Goal: Understand site structure: Understand site structure

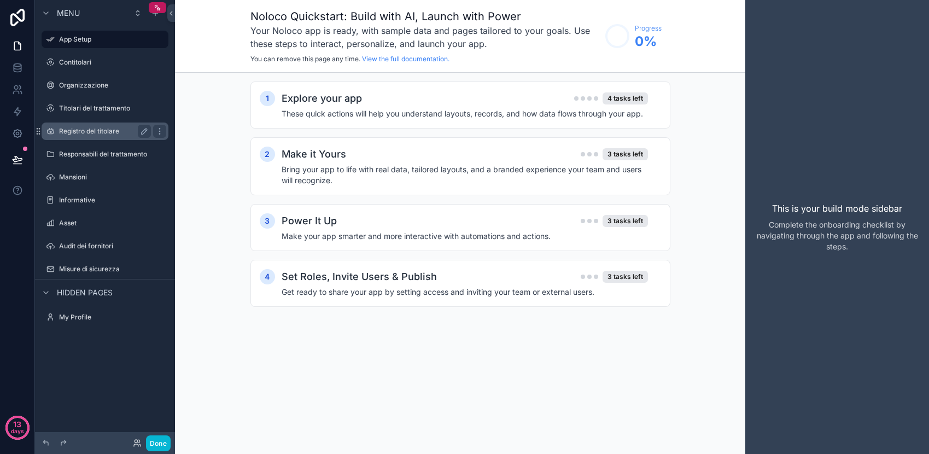
click at [108, 128] on label "Registro del titolare" at bounding box center [102, 131] width 87 height 9
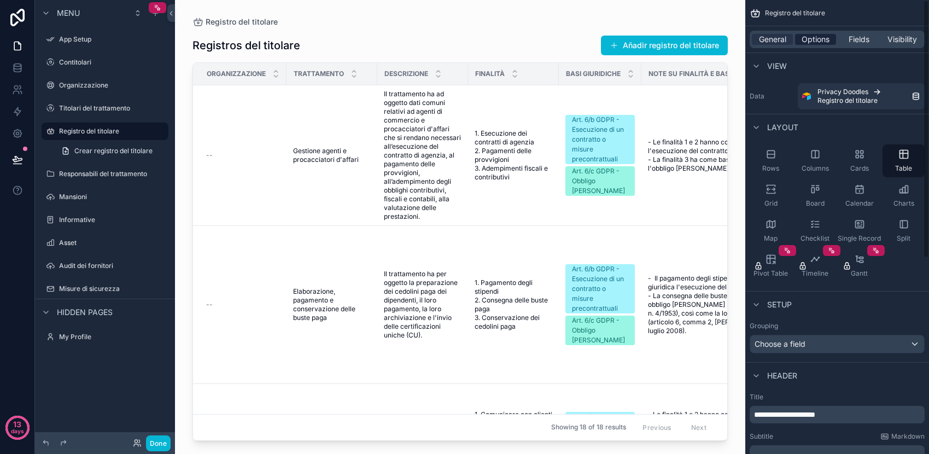
click at [815, 37] on span "Options" at bounding box center [815, 39] width 28 height 11
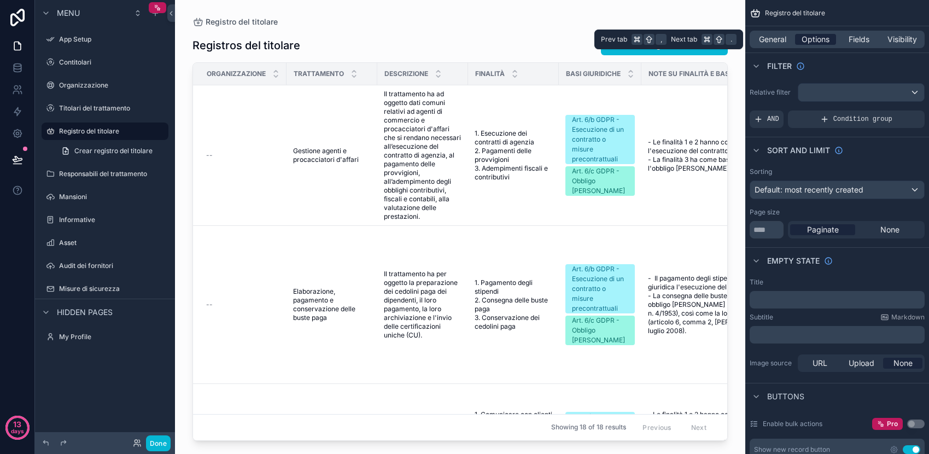
click at [815, 37] on span "Options" at bounding box center [815, 39] width 28 height 11
click at [572, 362] on div "scrollable content" at bounding box center [460, 220] width 570 height 440
click at [797, 13] on span "Registro del titolare" at bounding box center [795, 13] width 60 height 9
click at [686, 28] on div "Registros del titolare Añadir registro del titolare Organizzazione Trattamento …" at bounding box center [459, 233] width 535 height 414
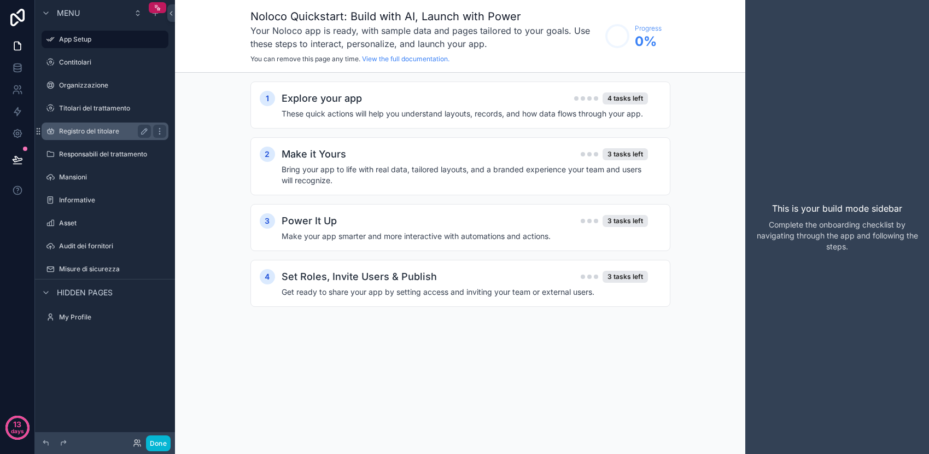
click at [93, 130] on label "Registro del titolare" at bounding box center [102, 131] width 87 height 9
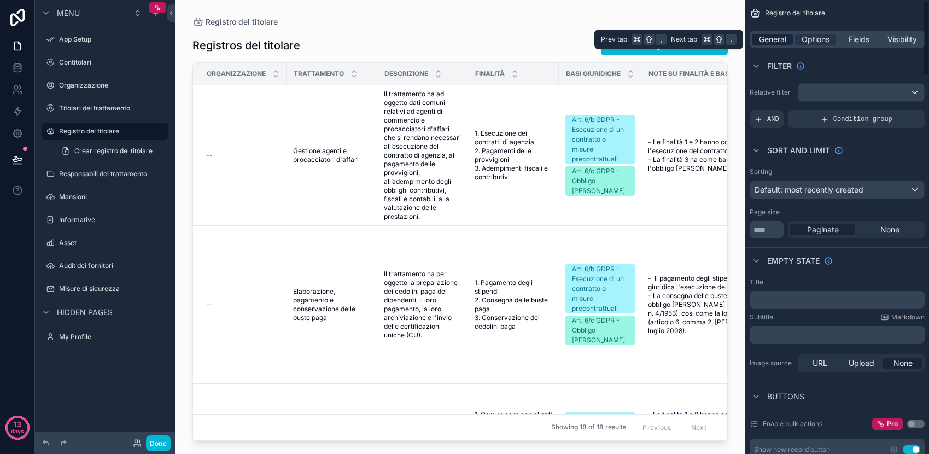
click at [771, 44] on span "General" at bounding box center [772, 39] width 27 height 11
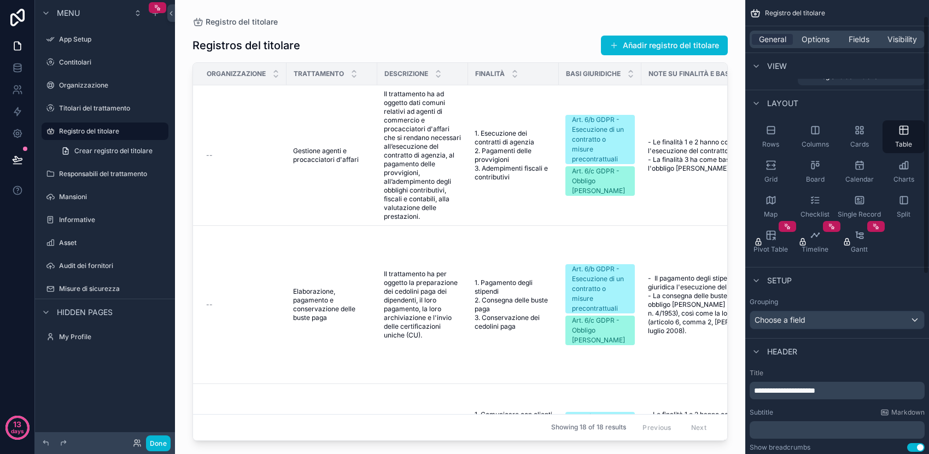
scroll to position [32, 0]
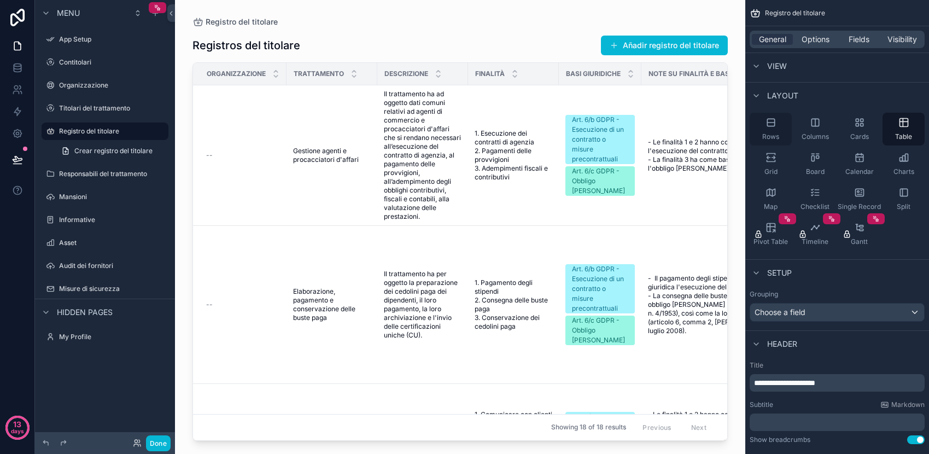
click at [778, 129] on div "Rows" at bounding box center [770, 129] width 42 height 33
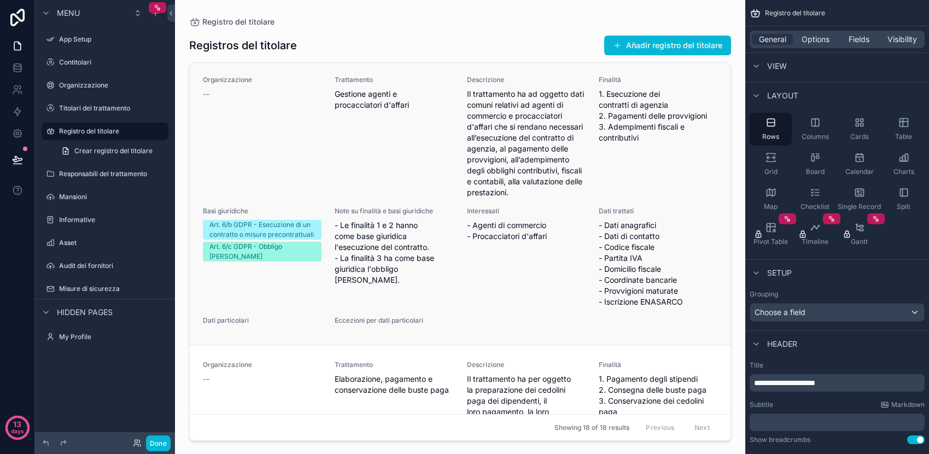
scroll to position [0, 0]
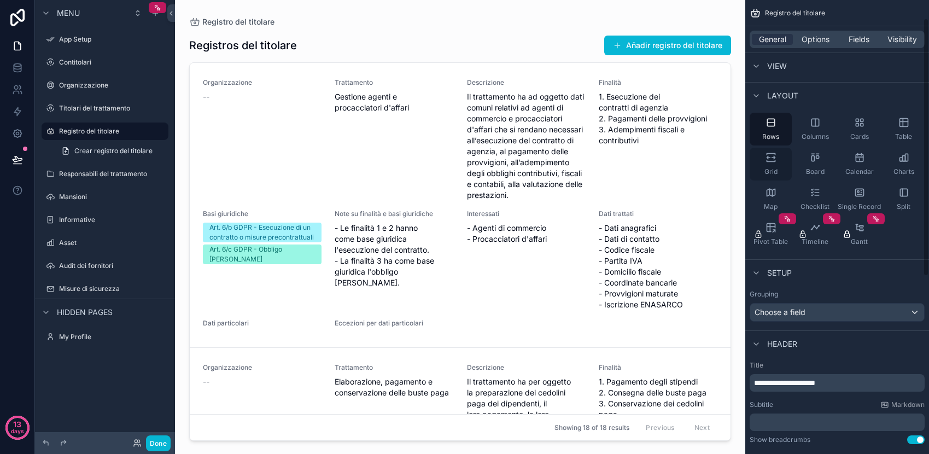
click at [768, 157] on icon "scrollable content" at bounding box center [767, 157] width 3 height 3
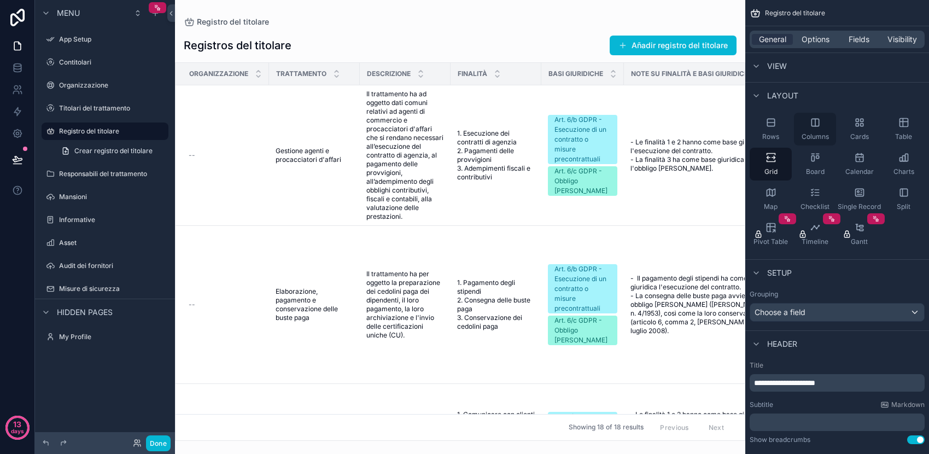
click at [819, 127] on icon "scrollable content" at bounding box center [814, 122] width 11 height 11
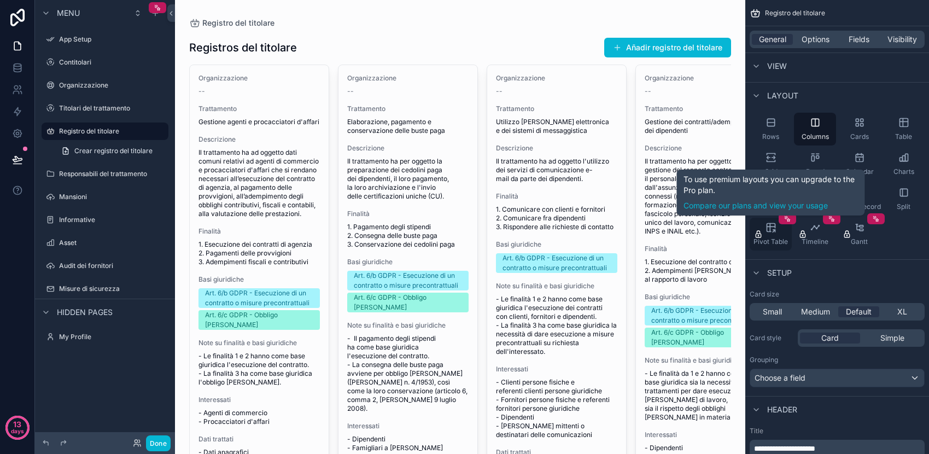
click at [777, 230] on div "Pivot Table" at bounding box center [770, 234] width 42 height 33
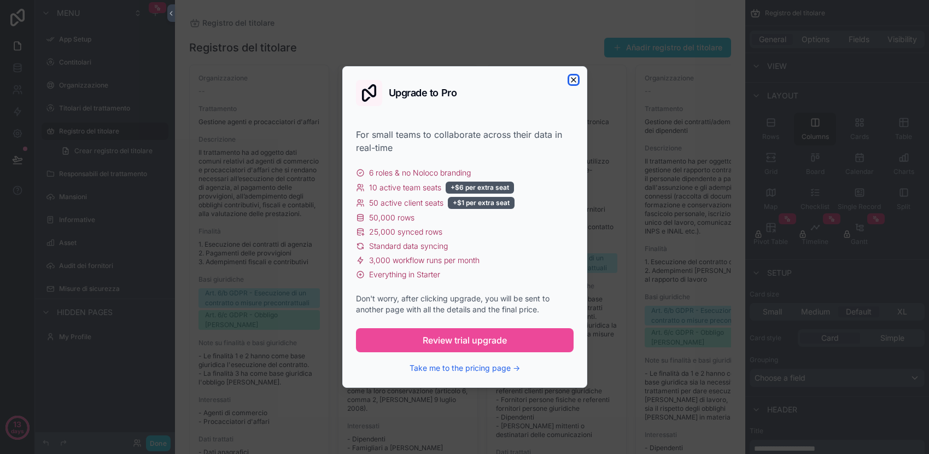
click at [573, 78] on icon "button" at bounding box center [573, 79] width 9 height 9
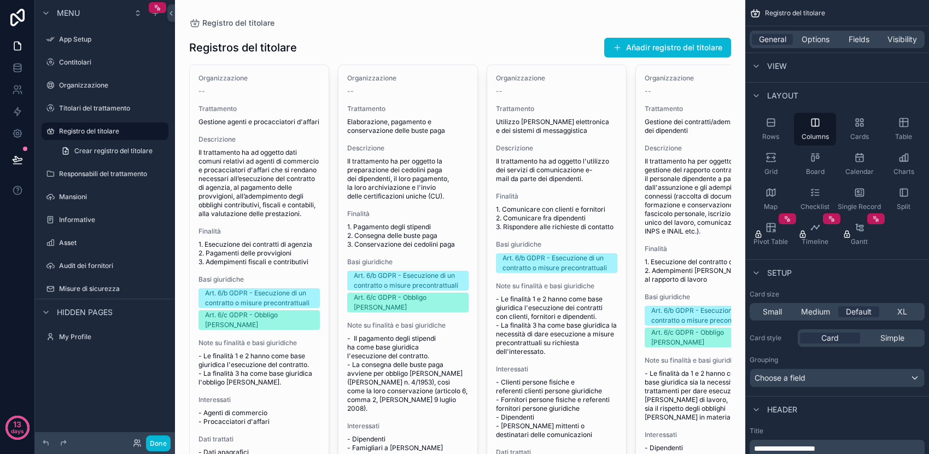
click at [909, 265] on div "Setup" at bounding box center [837, 272] width 184 height 26
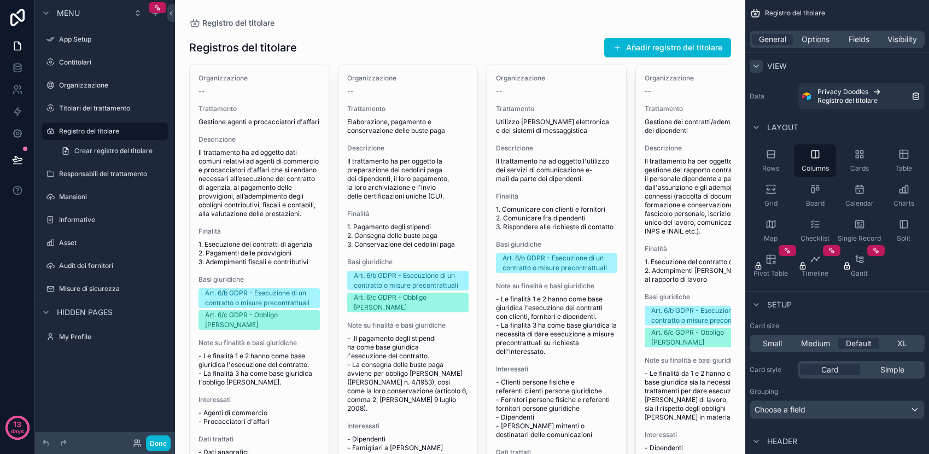
click at [758, 64] on icon "scrollable content" at bounding box center [755, 66] width 9 height 9
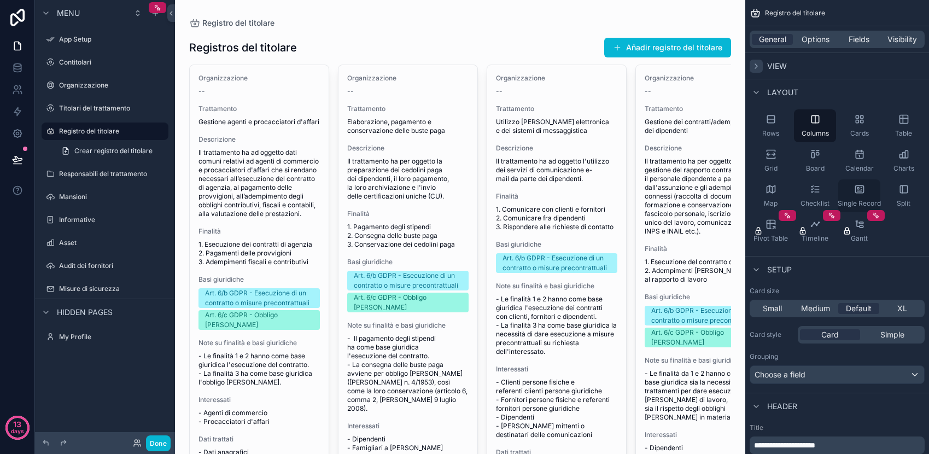
click at [860, 186] on icon "scrollable content" at bounding box center [859, 189] width 11 height 11
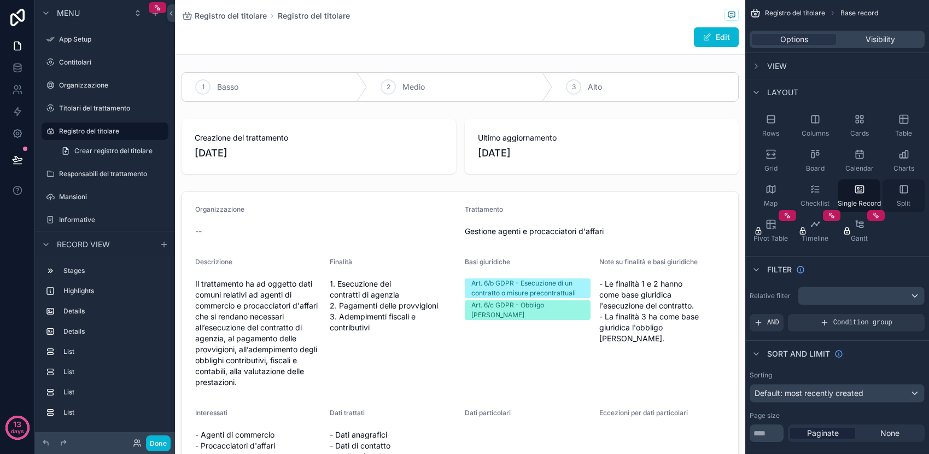
click at [904, 189] on icon "scrollable content" at bounding box center [903, 189] width 11 height 11
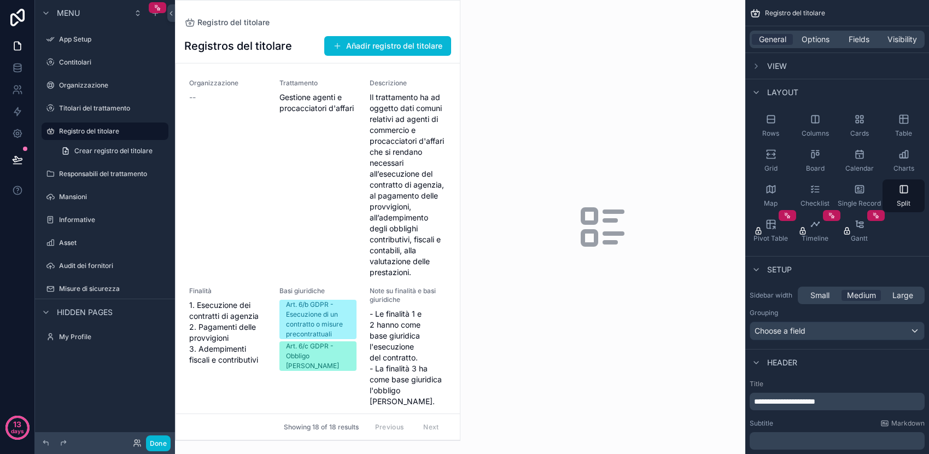
click at [598, 211] on icon "scrollable content" at bounding box center [602, 227] width 52 height 52
drag, startPoint x: 769, startPoint y: 122, endPoint x: 628, endPoint y: 245, distance: 187.5
click at [628, 245] on div "App Setup Contitolari Organizzazione Titolari del trattamento Registro del tito…" at bounding box center [552, 227] width 754 height 454
click at [768, 125] on div "Rows" at bounding box center [770, 125] width 42 height 33
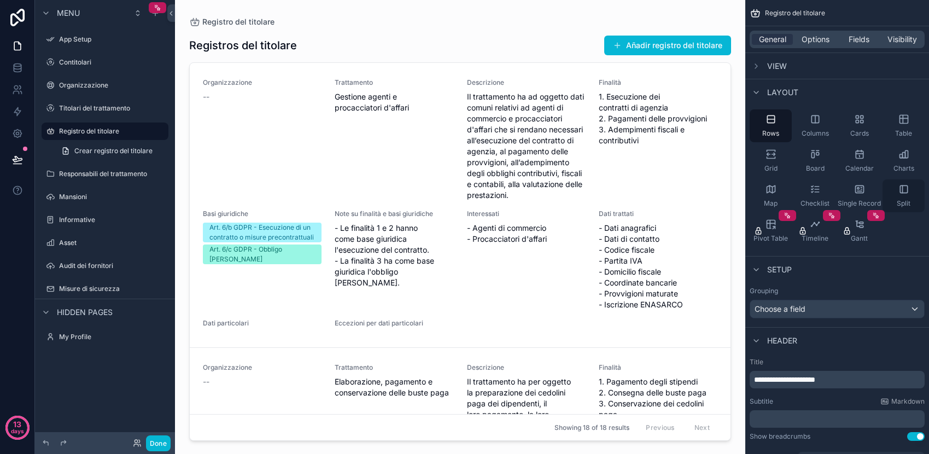
click at [907, 184] on icon "scrollable content" at bounding box center [903, 189] width 11 height 11
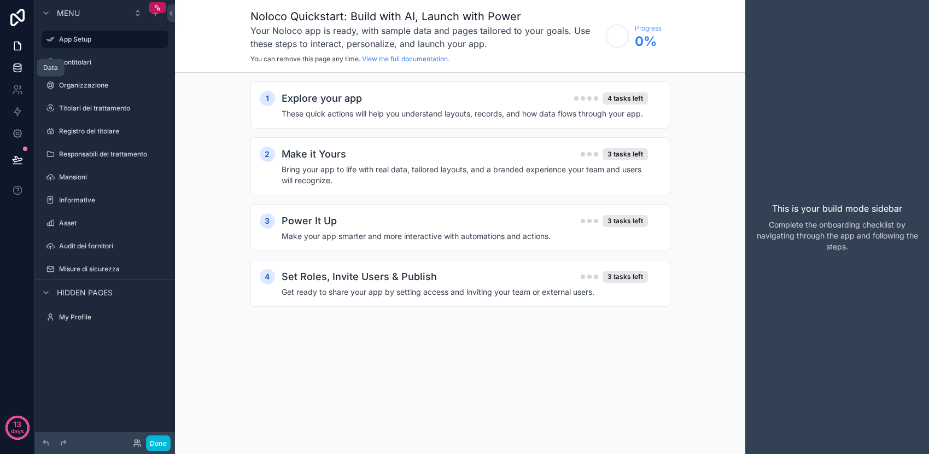
click at [12, 69] on icon at bounding box center [17, 67] width 11 height 11
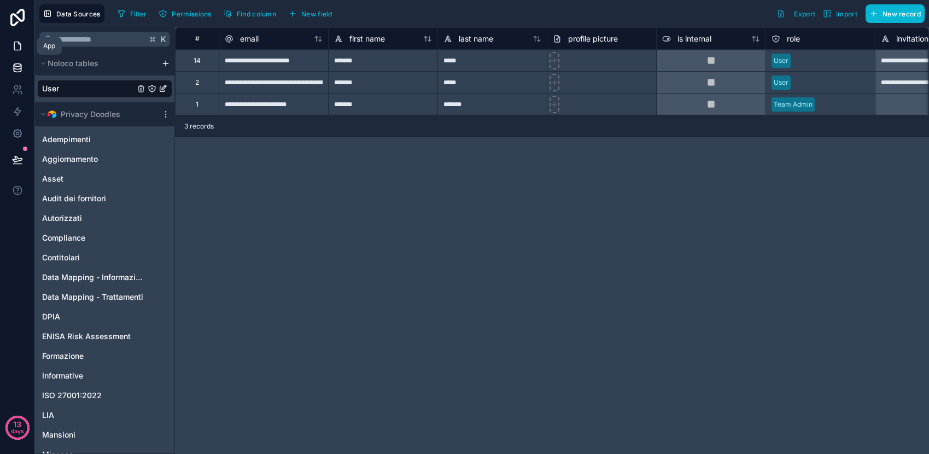
click at [16, 44] on icon at bounding box center [17, 45] width 11 height 11
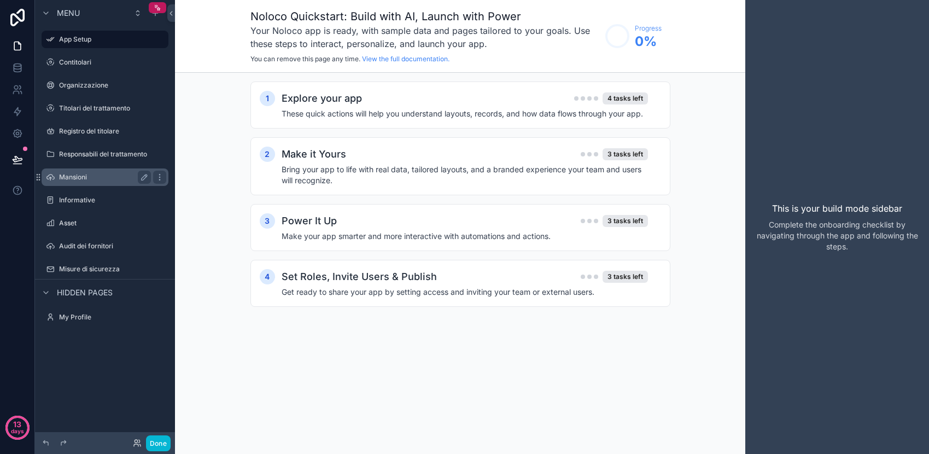
click at [98, 178] on label "Mansioni" at bounding box center [102, 177] width 87 height 9
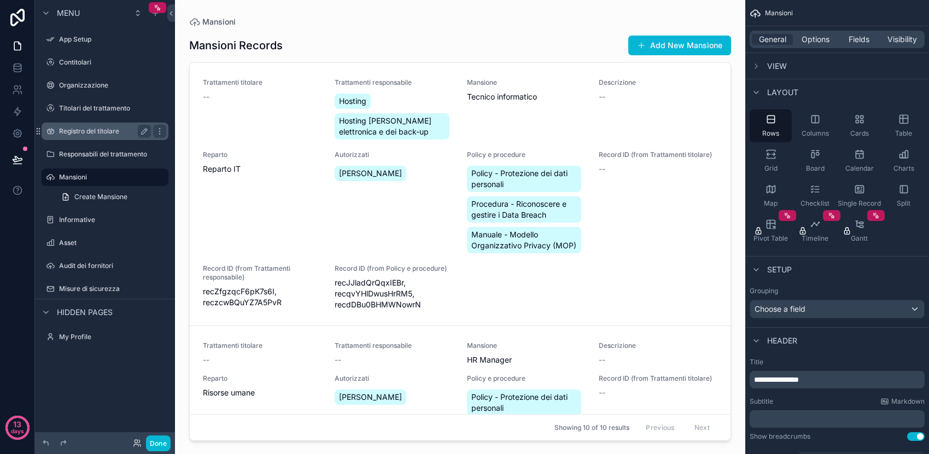
click at [98, 130] on label "Registro del titolare" at bounding box center [102, 131] width 87 height 9
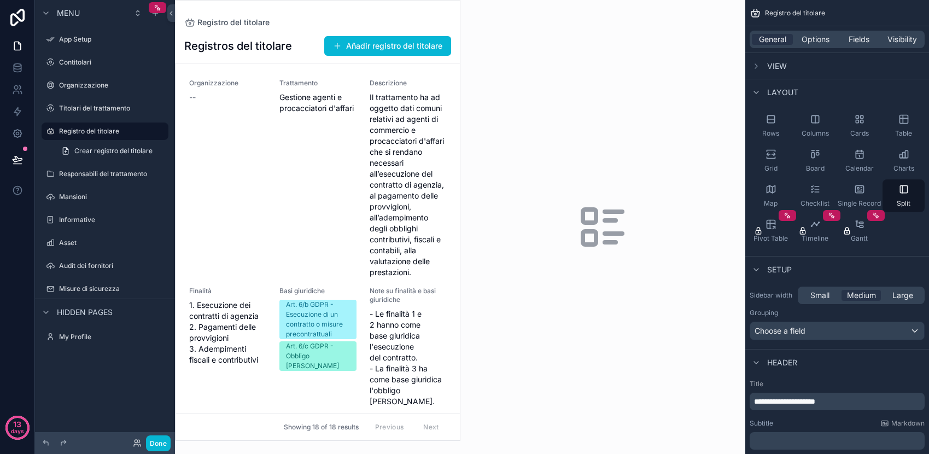
click at [615, 259] on div "scrollable content" at bounding box center [602, 227] width 285 height 454
click at [443, 279] on div "Organizzazione -- Trattamento Gestione agenti e procacciatori d'affari Descrizi…" at bounding box center [317, 329] width 257 height 501
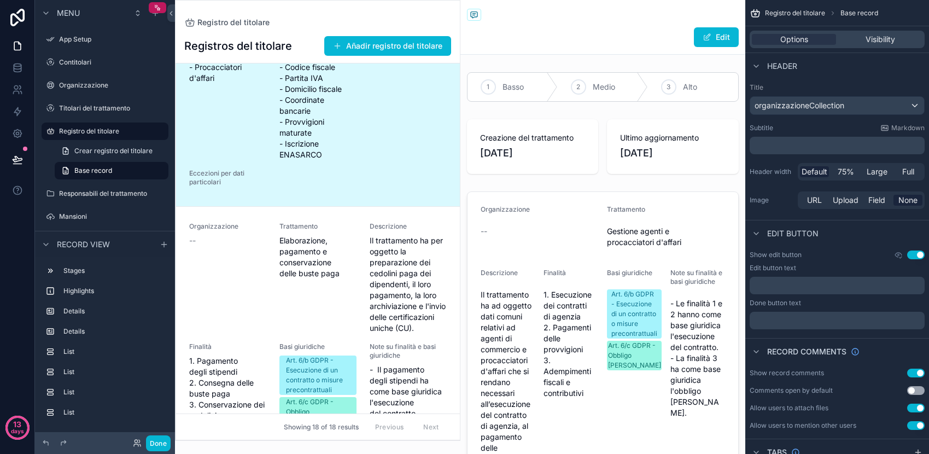
scroll to position [441, 0]
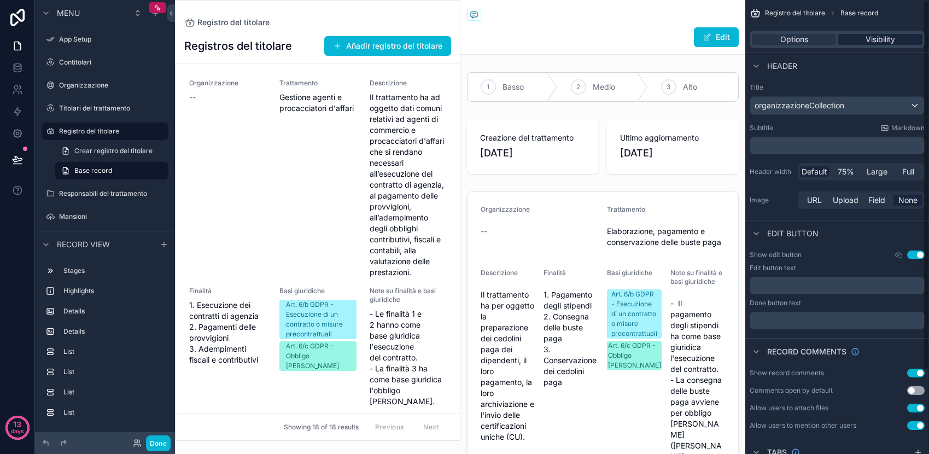
click at [879, 37] on span "Visibility" at bounding box center [880, 39] width 30 height 11
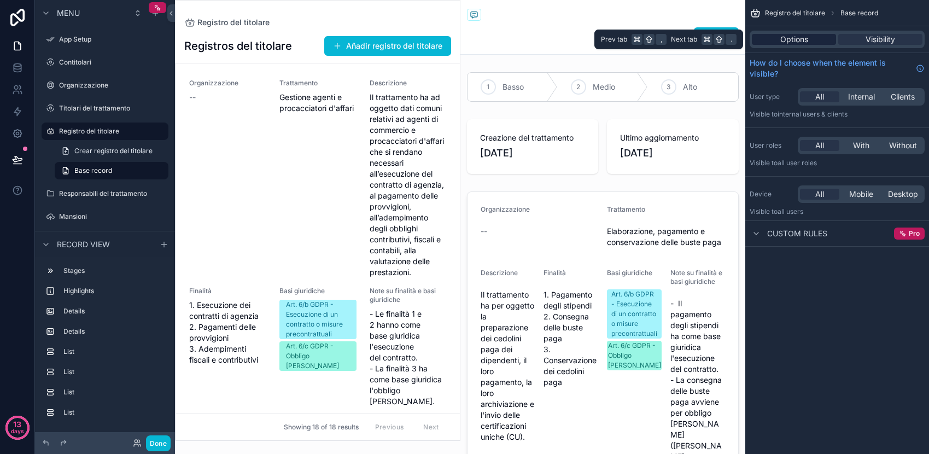
click at [793, 34] on span "Options" at bounding box center [794, 39] width 28 height 11
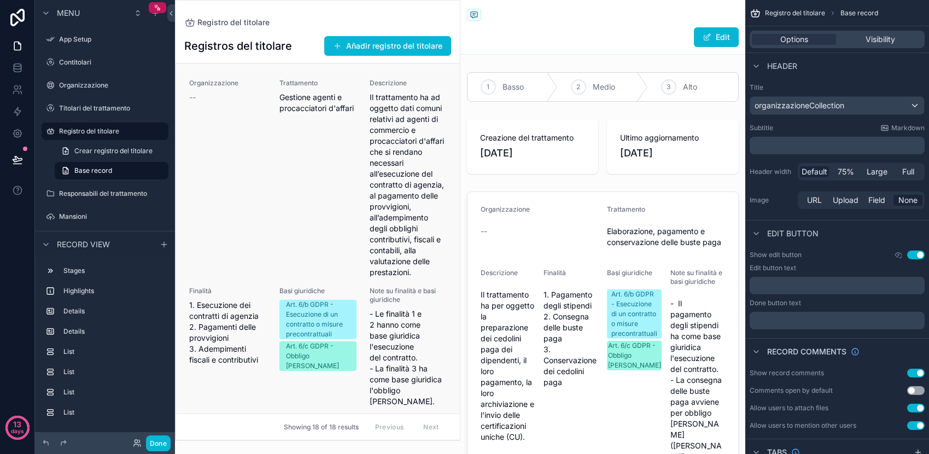
click at [230, 230] on div "Organizzazione --" at bounding box center [227, 178] width 77 height 199
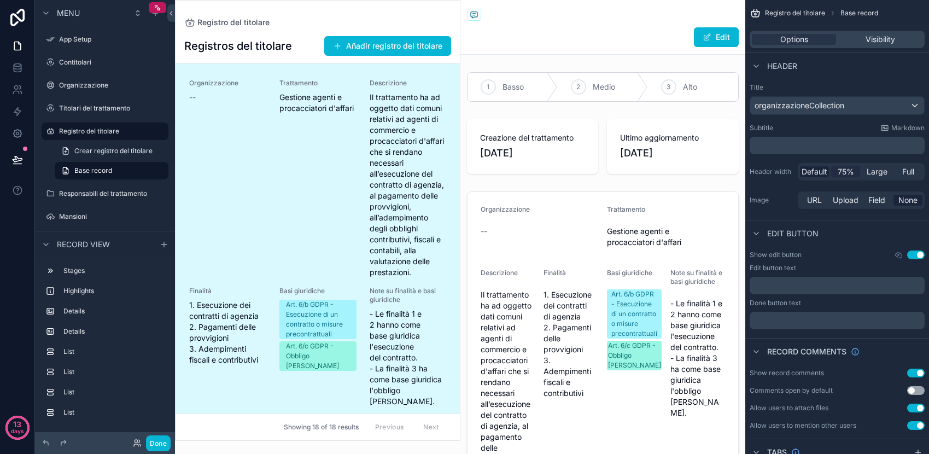
click at [850, 172] on span "75%" at bounding box center [845, 171] width 16 height 11
drag, startPoint x: 458, startPoint y: 178, endPoint x: 408, endPoint y: 178, distance: 49.7
click at [408, 178] on link "Organizzazione -- Trattamento Gestione agenti e procacciatori d'affari Descrizi…" at bounding box center [318, 328] width 284 height 531
click at [92, 133] on label "Registro del titolare" at bounding box center [102, 131] width 87 height 9
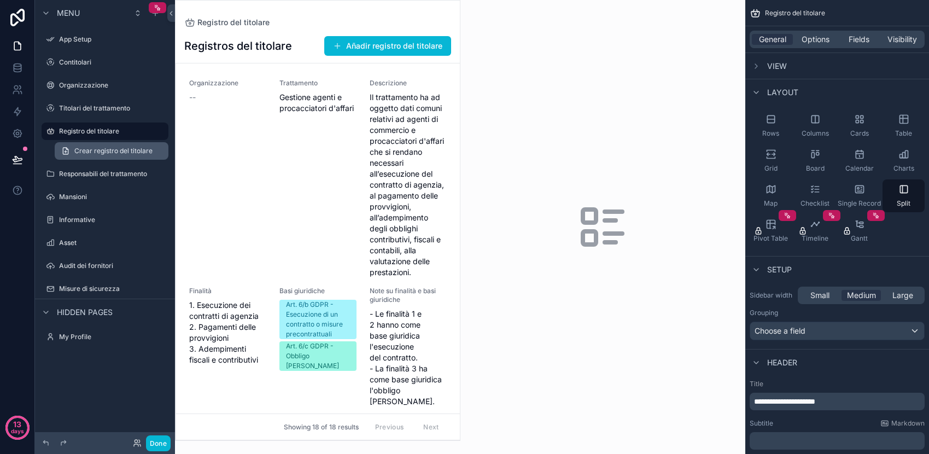
click at [93, 150] on span "Crear registro del titolare" at bounding box center [113, 150] width 78 height 9
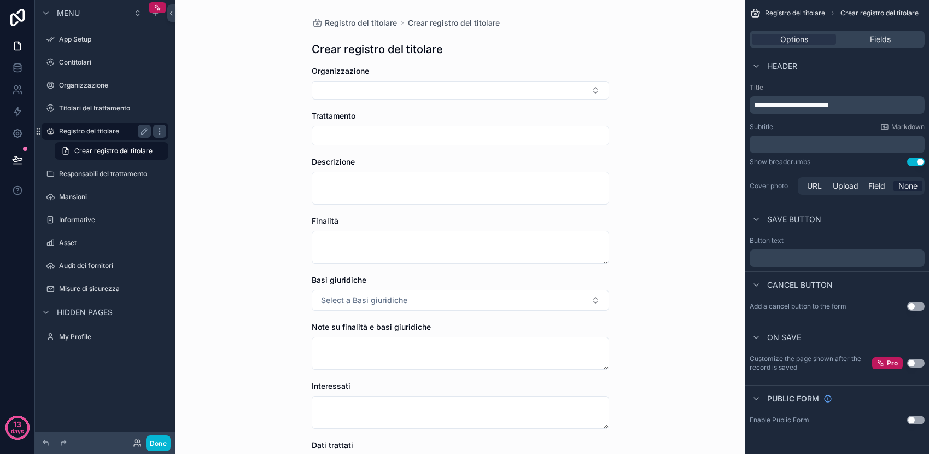
click at [90, 134] on label "Registro del titolare" at bounding box center [102, 131] width 87 height 9
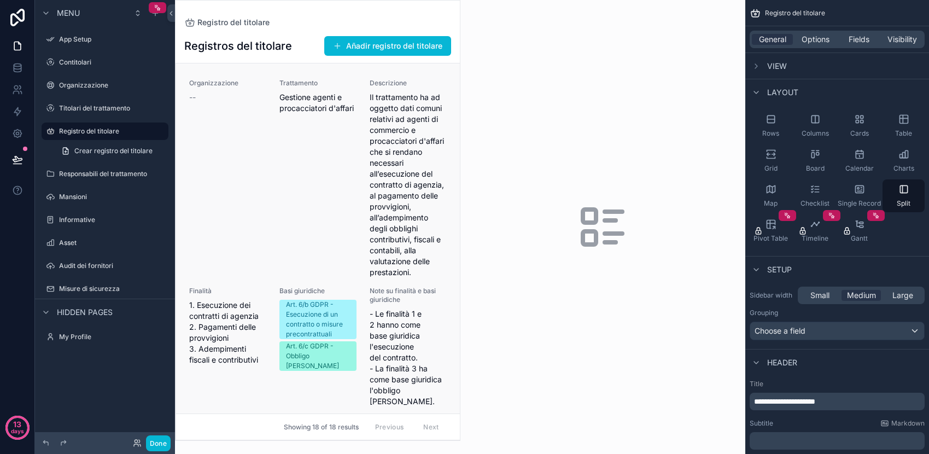
click at [317, 202] on div "Trattamento Gestione agenti e procacciatori d'affari" at bounding box center [317, 178] width 77 height 199
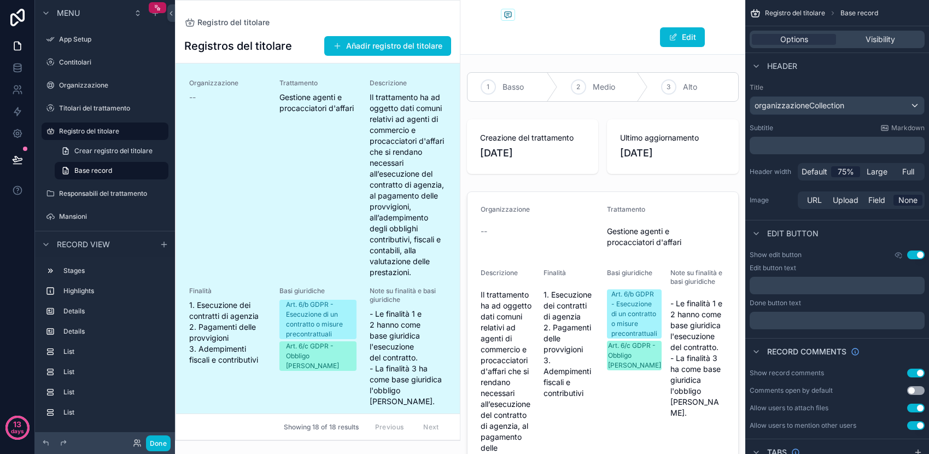
click at [84, 361] on div "scrollable content" at bounding box center [105, 361] width 127 height 2
click at [80, 345] on div "List" at bounding box center [113, 351] width 101 height 13
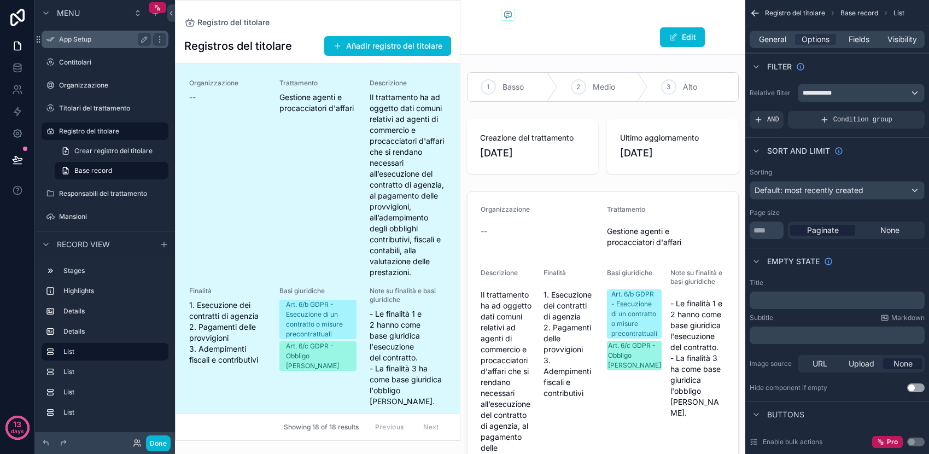
click at [88, 38] on label "App Setup" at bounding box center [102, 39] width 87 height 9
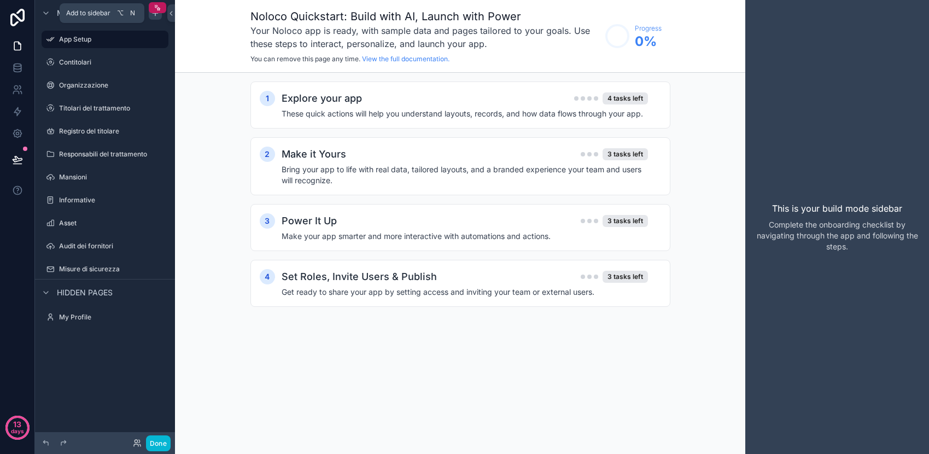
click at [157, 14] on icon "scrollable content" at bounding box center [155, 13] width 9 height 9
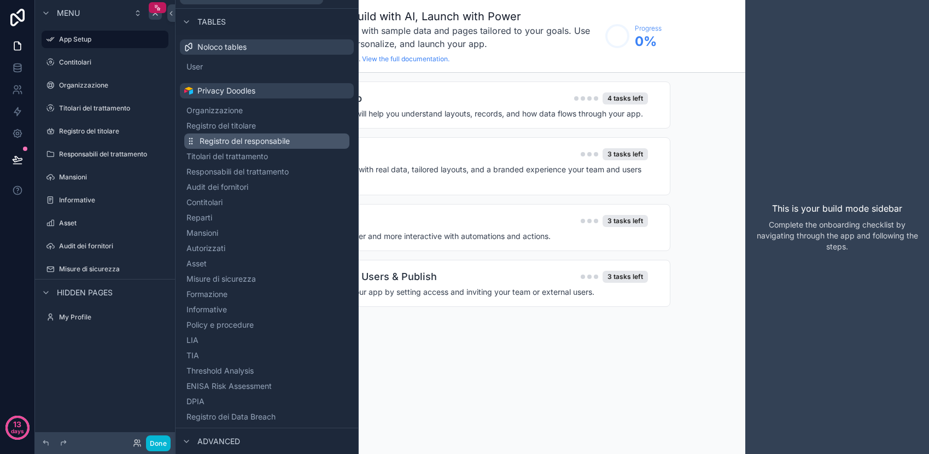
scroll to position [8, 0]
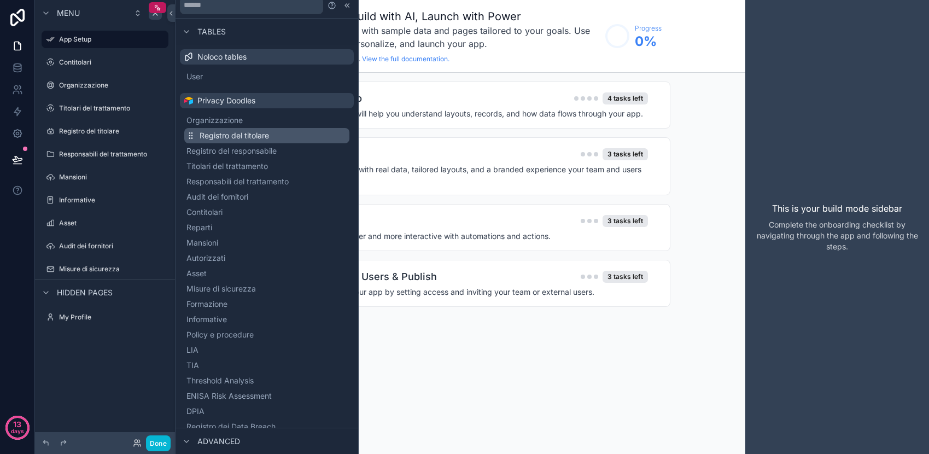
click at [253, 136] on span "Registro del titolare" at bounding box center [233, 135] width 69 height 11
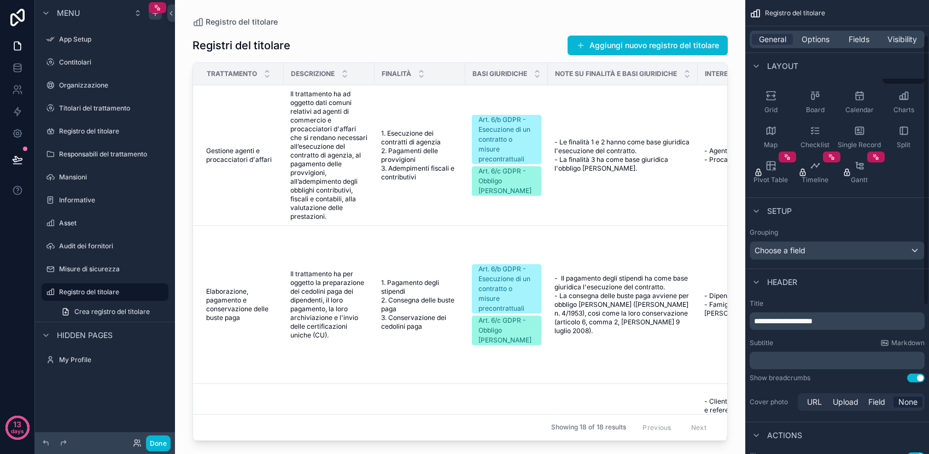
scroll to position [55, 0]
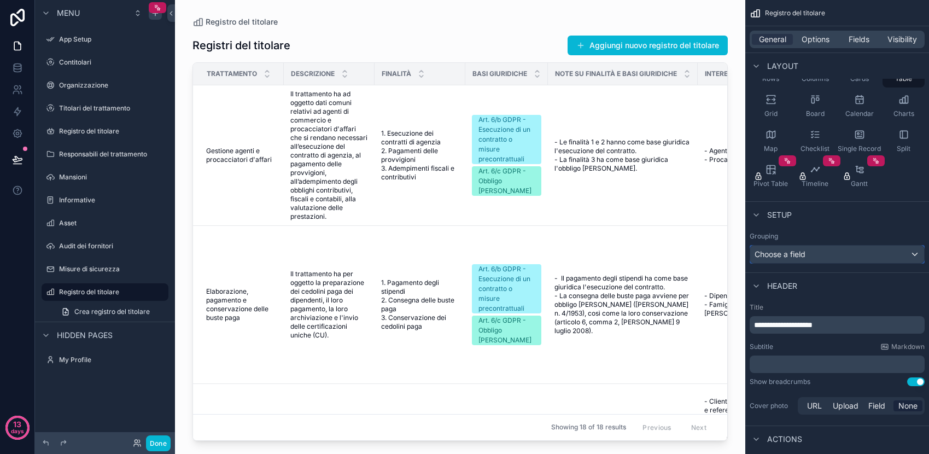
click at [910, 255] on div "Choose a field" at bounding box center [837, 253] width 174 height 17
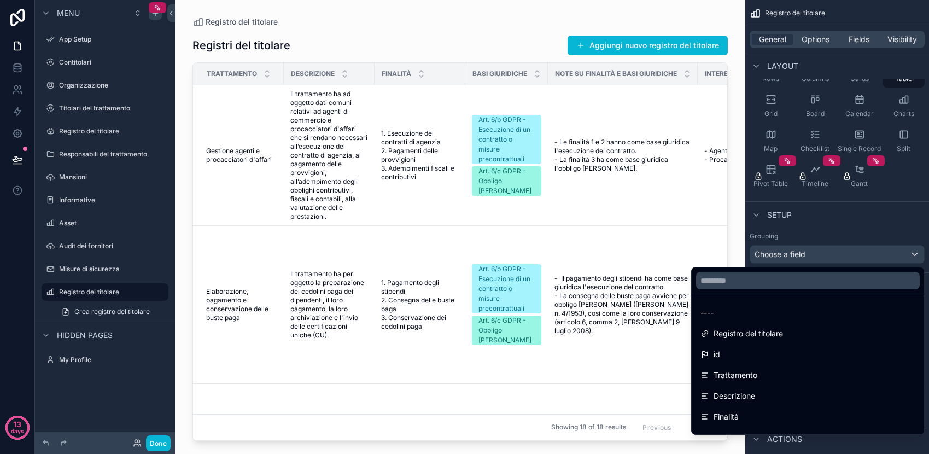
click at [910, 255] on div "scrollable content" at bounding box center [464, 227] width 929 height 454
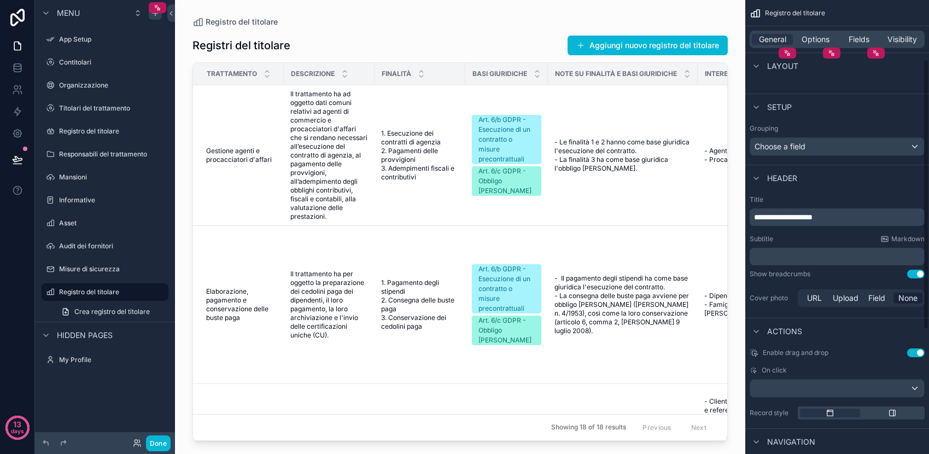
scroll to position [0, 0]
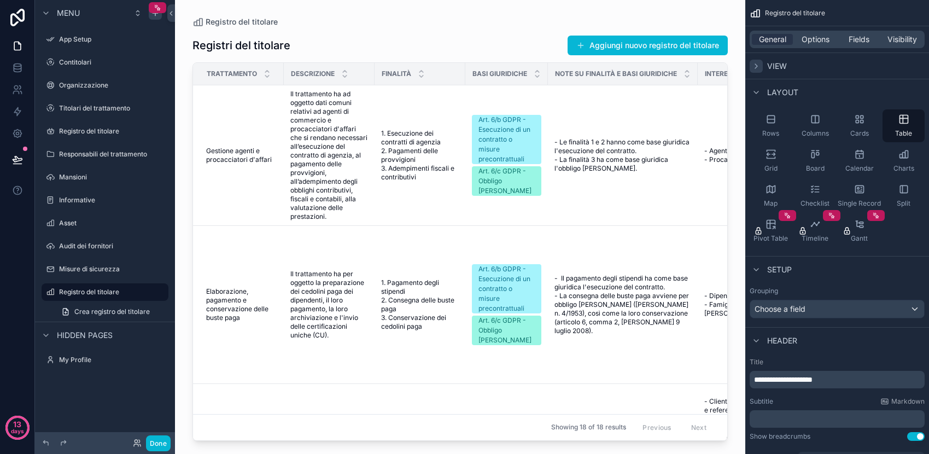
click at [758, 64] on icon "scrollable content" at bounding box center [755, 66] width 9 height 9
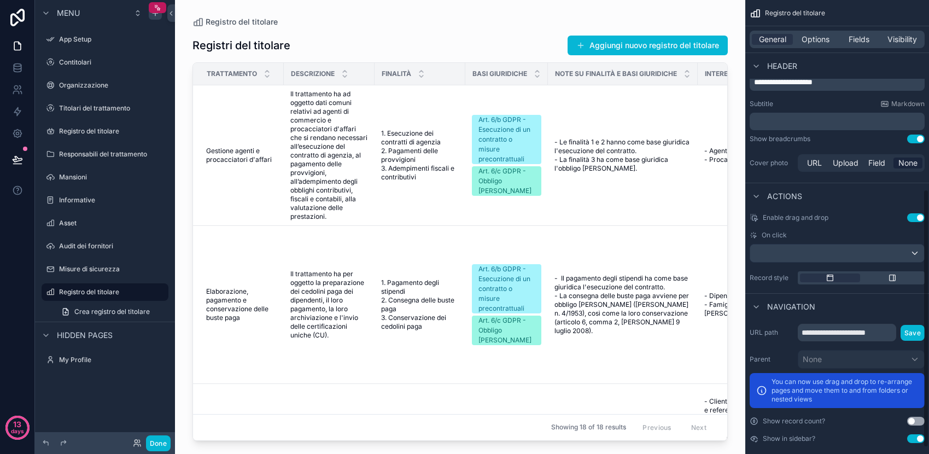
scroll to position [343, 0]
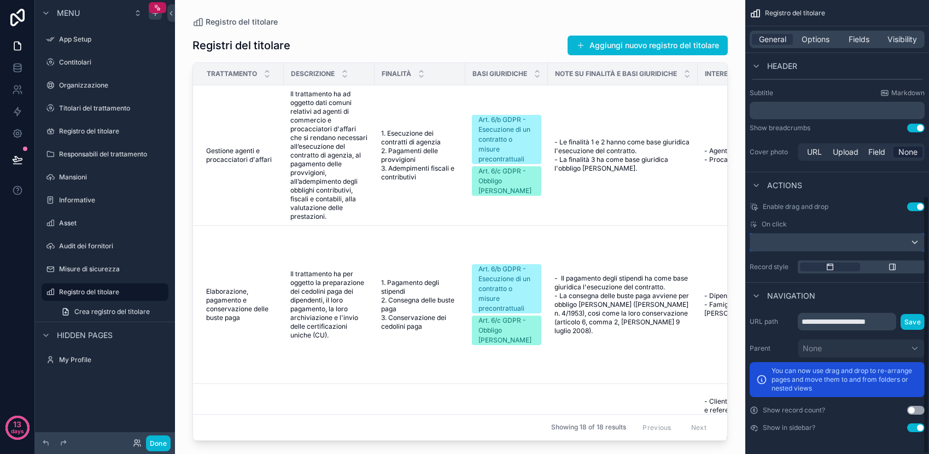
click at [912, 245] on div "scrollable content" at bounding box center [837, 241] width 174 height 17
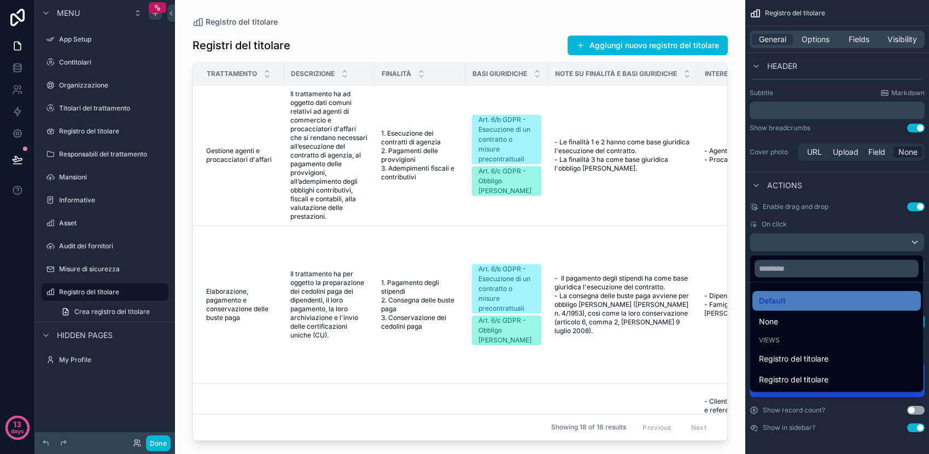
click at [914, 243] on div "scrollable content" at bounding box center [464, 227] width 929 height 454
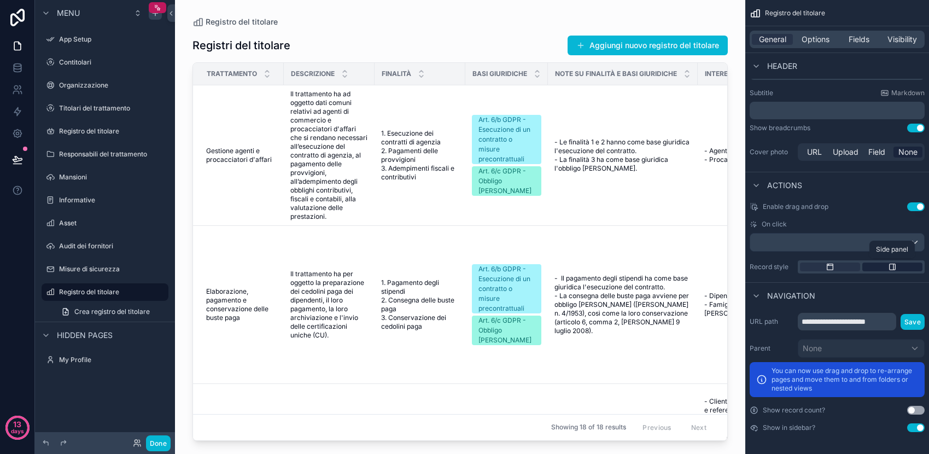
click at [896, 266] on div "scrollable content" at bounding box center [892, 266] width 60 height 9
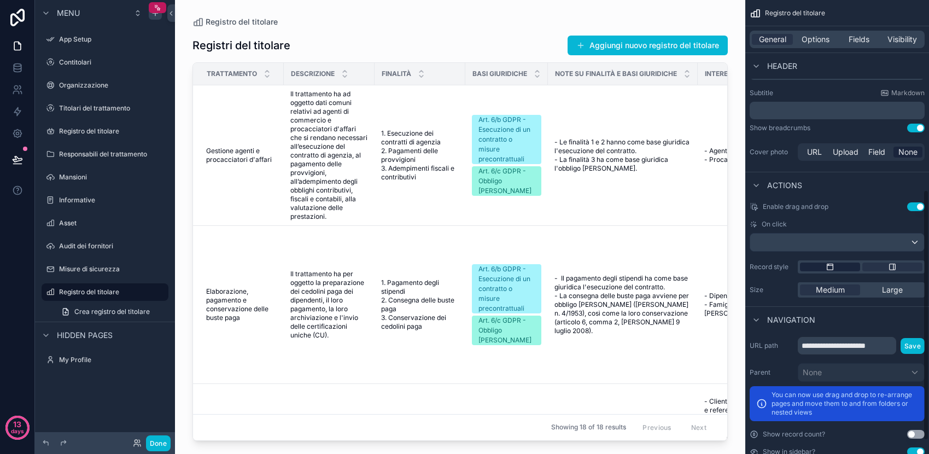
click at [834, 269] on div "scrollable content" at bounding box center [830, 266] width 60 height 9
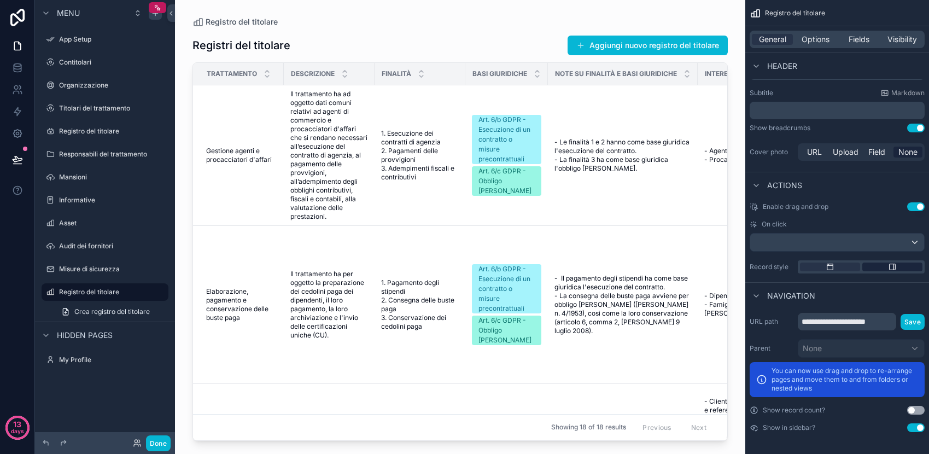
click at [891, 270] on icon "scrollable content" at bounding box center [892, 266] width 9 height 9
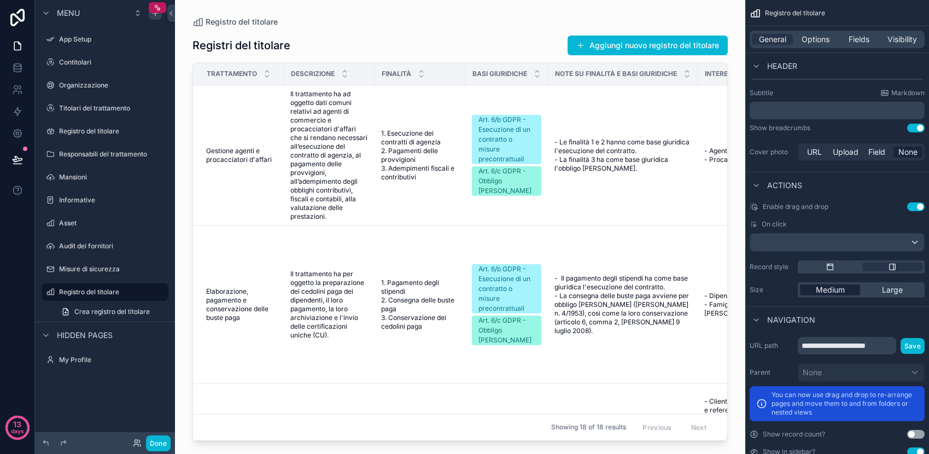
click at [835, 289] on span "Medium" at bounding box center [829, 289] width 29 height 11
click at [897, 292] on span "Large" at bounding box center [892, 289] width 21 height 11
click at [835, 286] on span "Medium" at bounding box center [829, 289] width 29 height 11
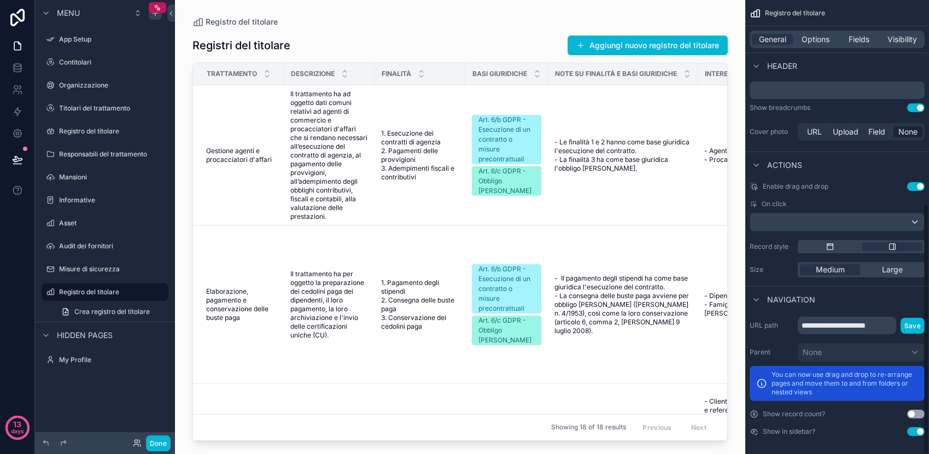
scroll to position [367, 0]
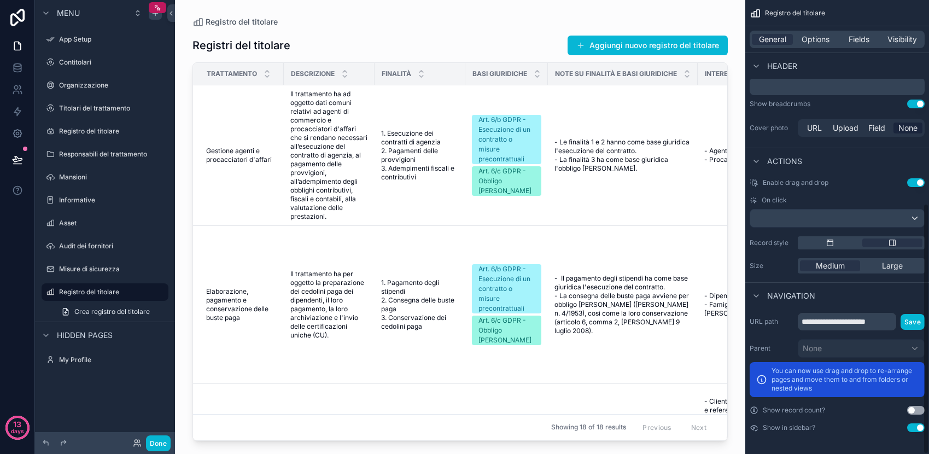
click at [919, 103] on button "Use setting" at bounding box center [915, 103] width 17 height 9
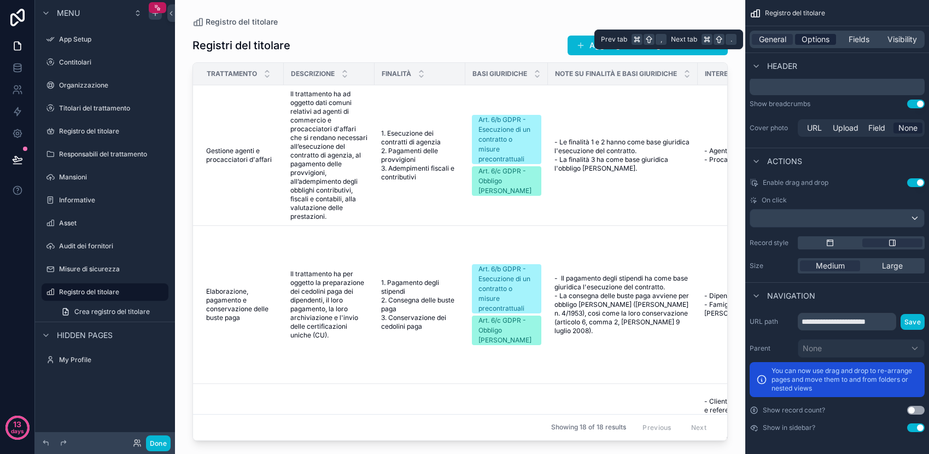
click at [813, 43] on span "Options" at bounding box center [815, 39] width 28 height 11
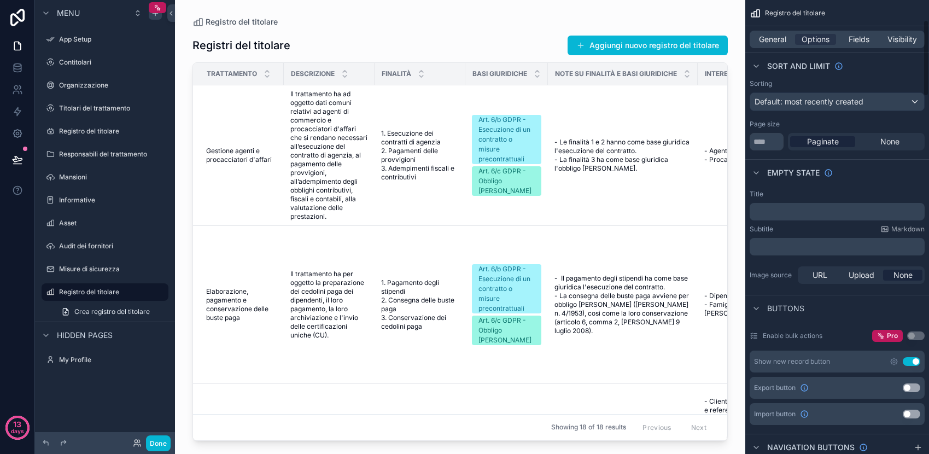
scroll to position [0, 0]
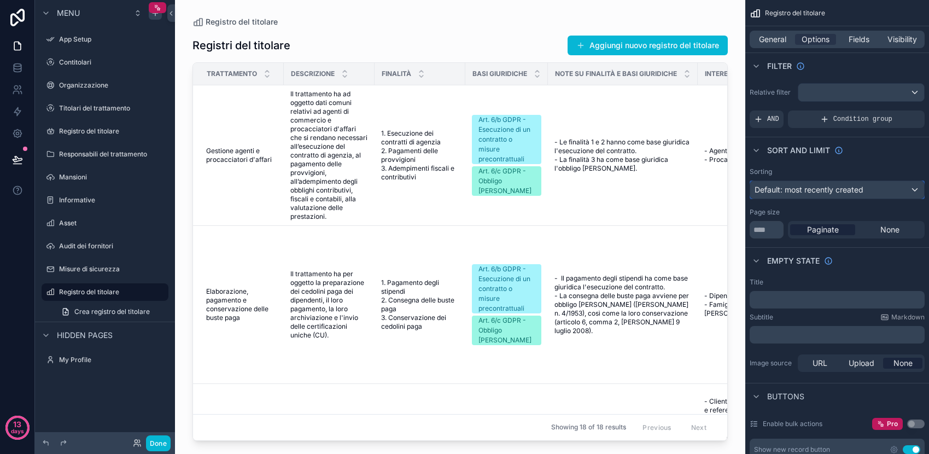
click at [907, 191] on div "Default: most recently created" at bounding box center [837, 189] width 174 height 17
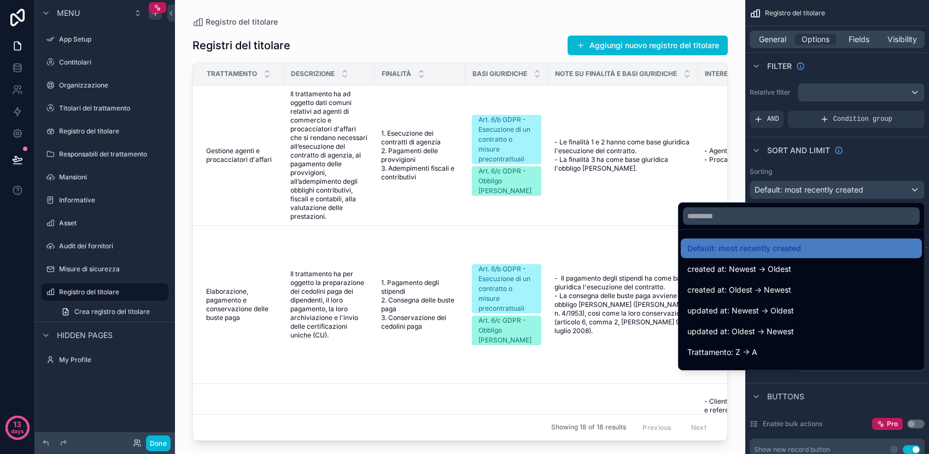
click at [907, 191] on div "scrollable content" at bounding box center [464, 227] width 929 height 454
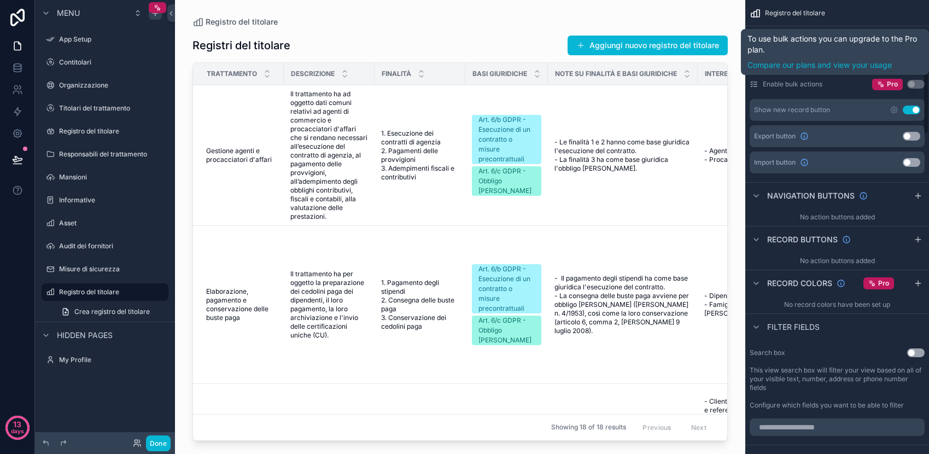
scroll to position [342, 0]
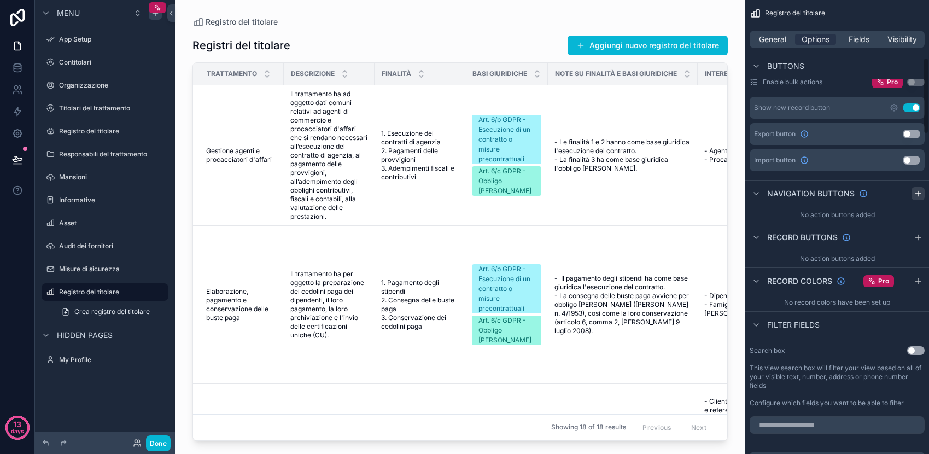
click at [917, 192] on icon "scrollable content" at bounding box center [917, 193] width 9 height 9
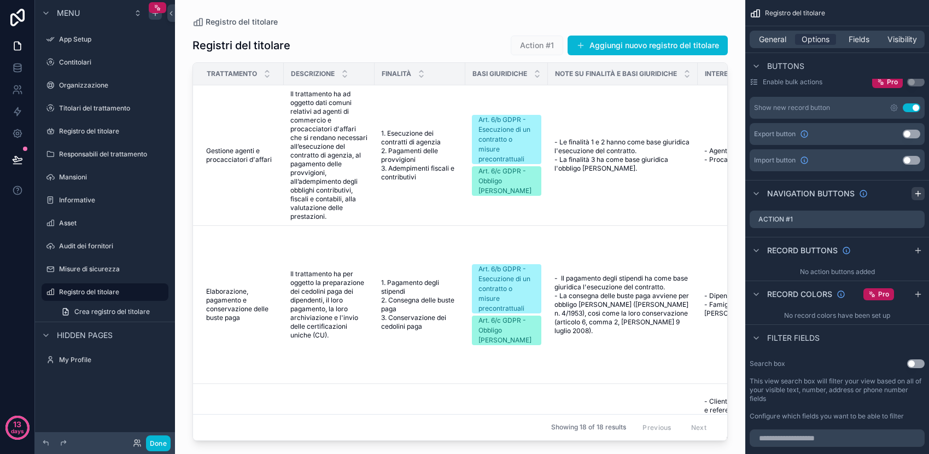
click at [917, 192] on icon "scrollable content" at bounding box center [917, 193] width 9 height 9
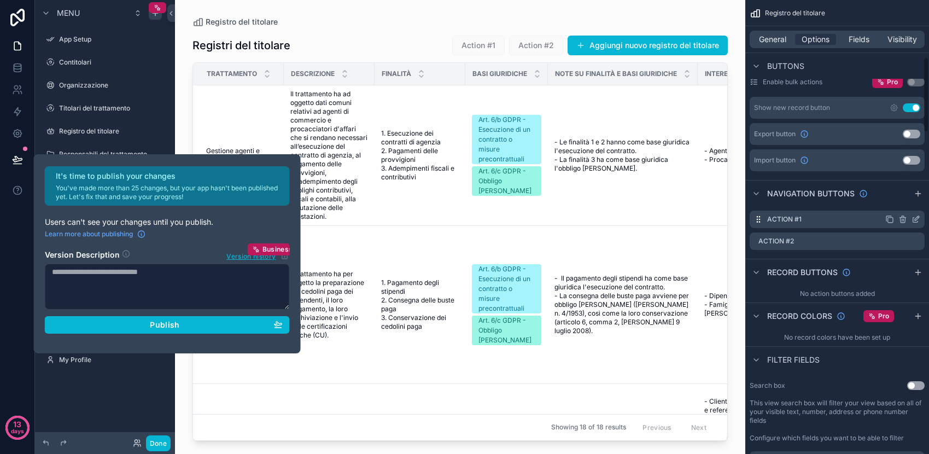
click at [902, 222] on icon "scrollable content" at bounding box center [902, 219] width 9 height 9
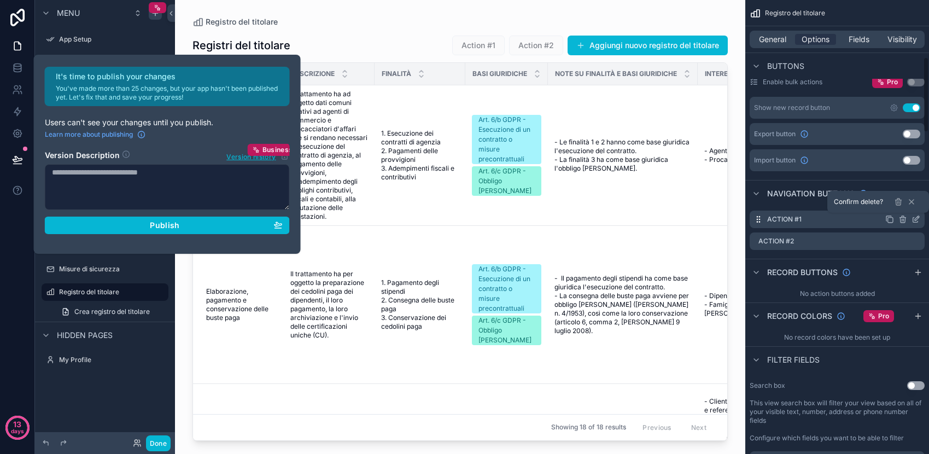
click at [902, 222] on icon "scrollable content" at bounding box center [902, 219] width 9 height 9
click at [899, 201] on icon at bounding box center [898, 201] width 9 height 9
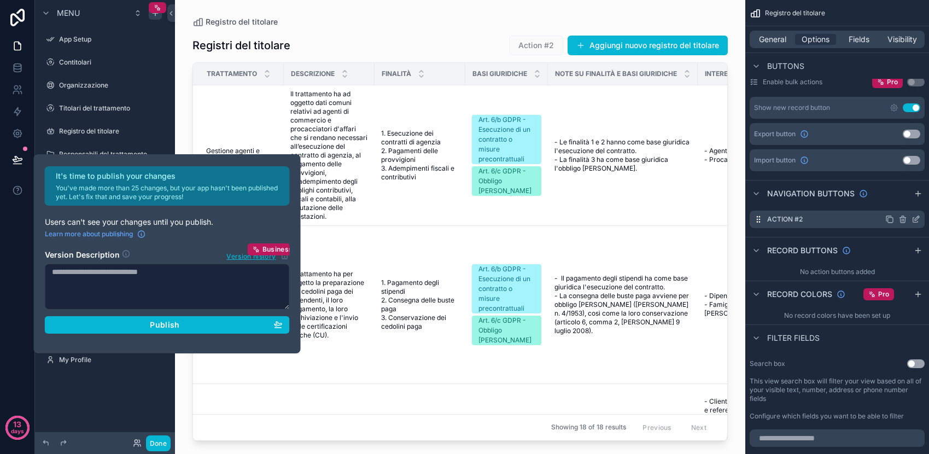
click at [900, 220] on icon "scrollable content" at bounding box center [902, 219] width 9 height 9
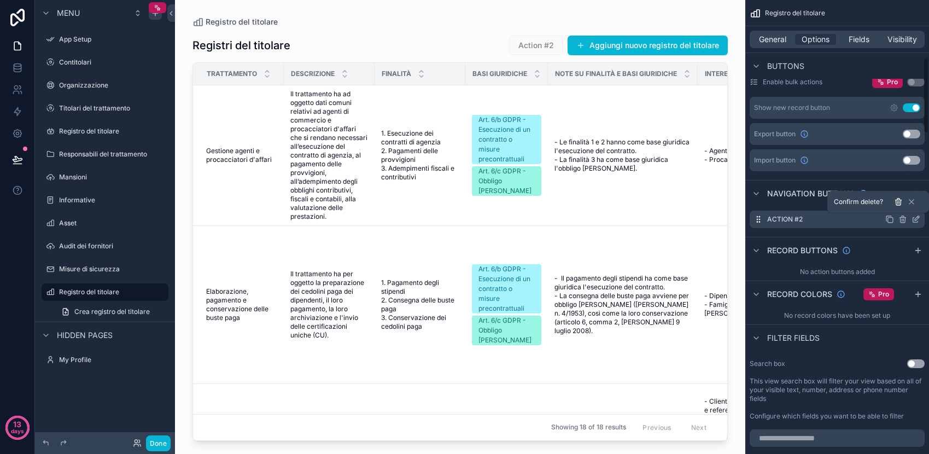
click at [902, 204] on button at bounding box center [897, 201] width 13 height 13
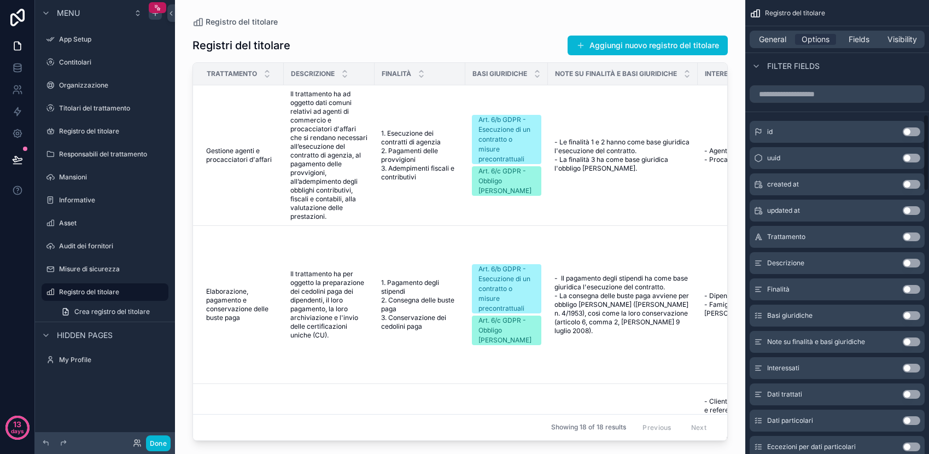
scroll to position [667, 0]
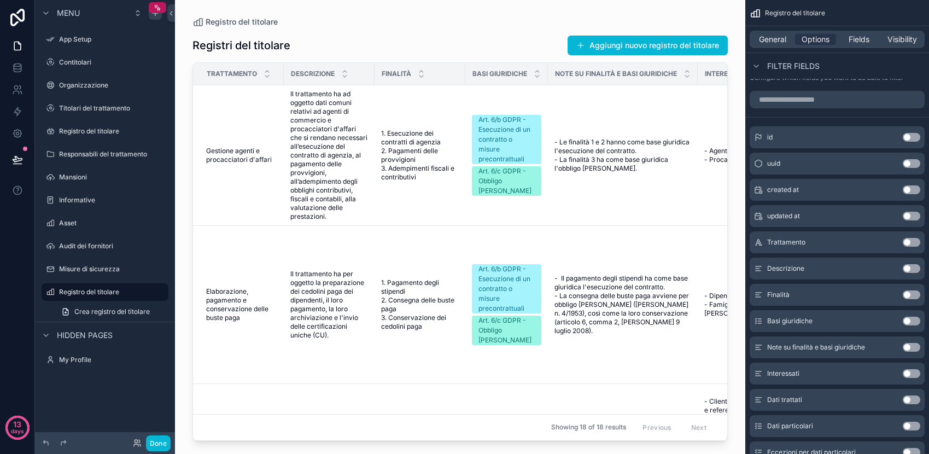
click at [909, 135] on button "Use setting" at bounding box center [910, 137] width 17 height 9
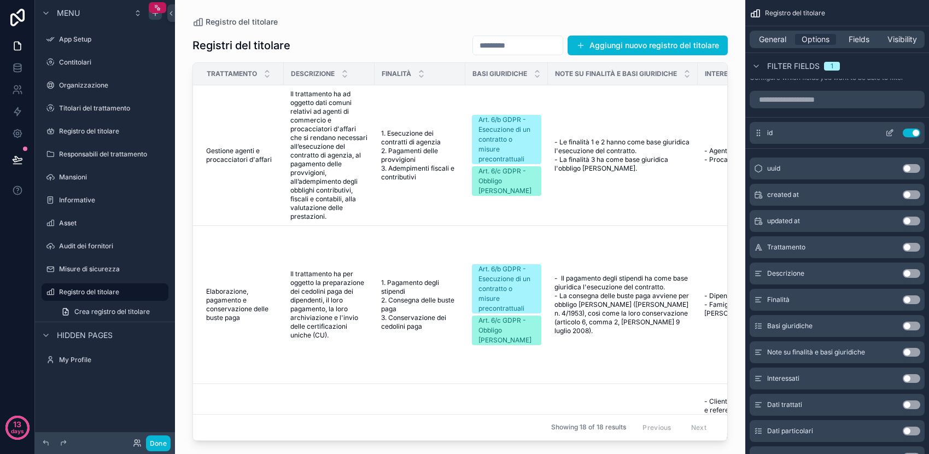
click at [912, 132] on button "Use setting" at bounding box center [910, 132] width 17 height 9
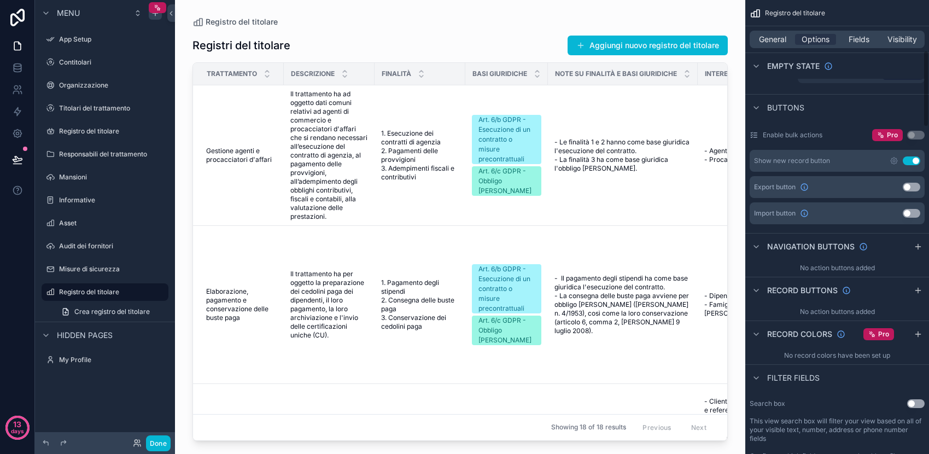
scroll to position [259, 0]
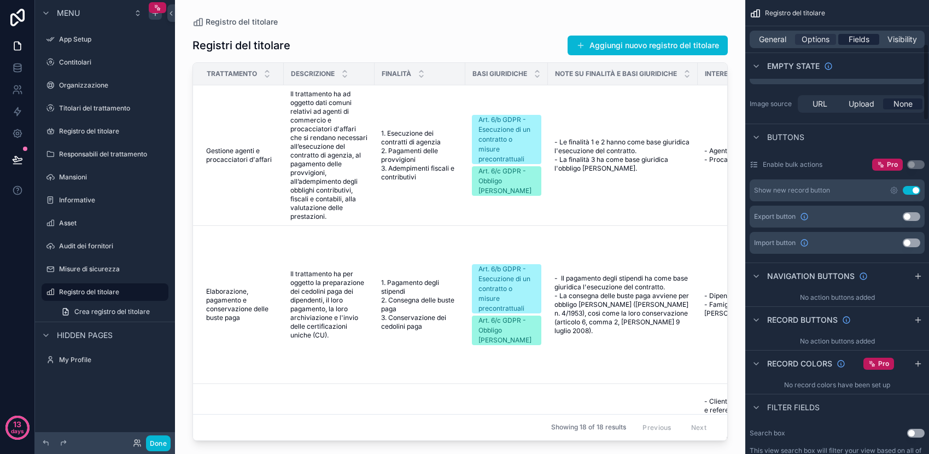
click at [868, 40] on span "Fields" at bounding box center [858, 39] width 21 height 11
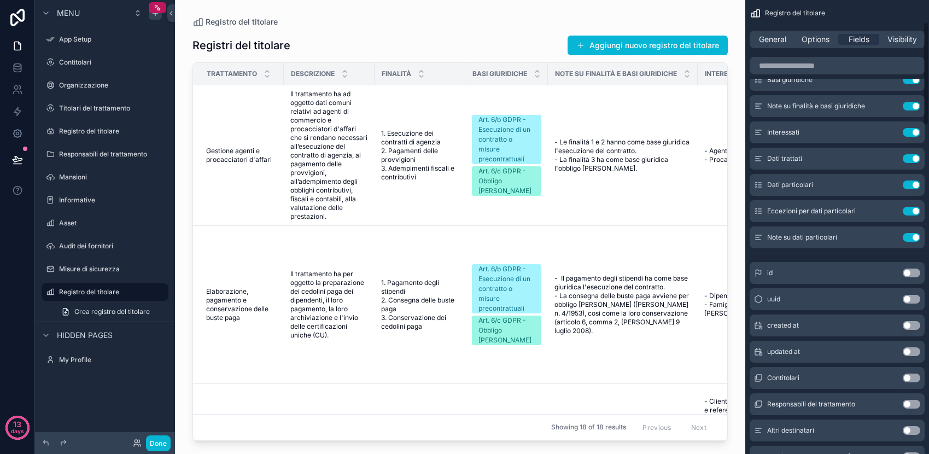
scroll to position [0, 0]
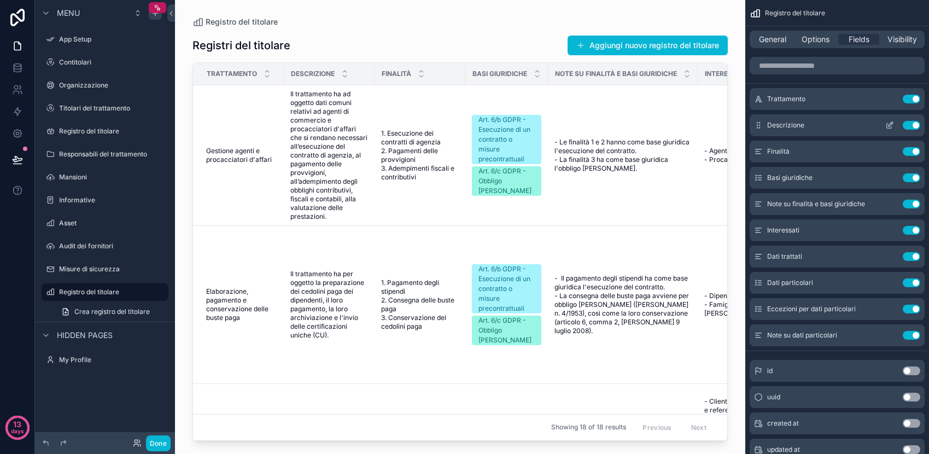
click at [914, 124] on button "Use setting" at bounding box center [910, 125] width 17 height 9
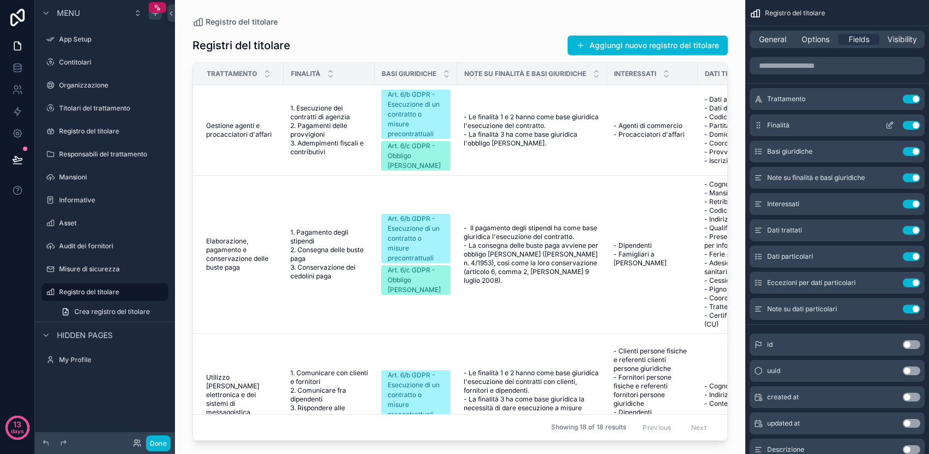
click at [912, 125] on button "Use setting" at bounding box center [910, 125] width 17 height 9
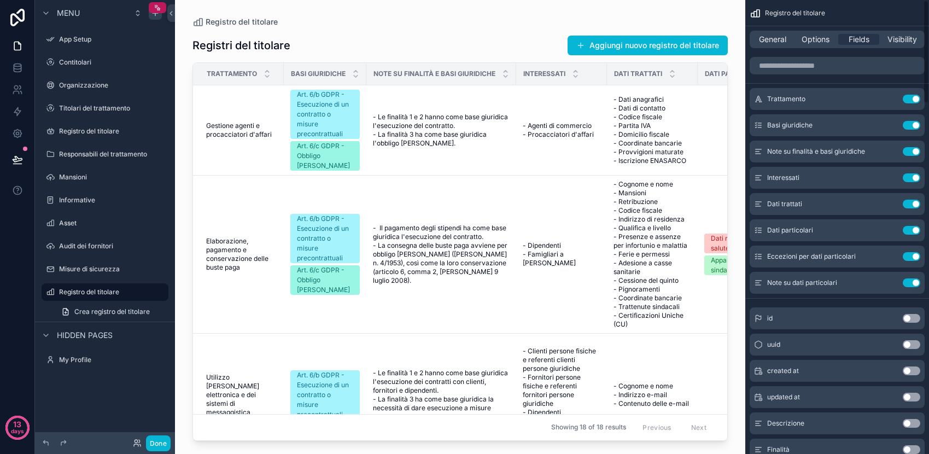
click at [912, 125] on button "Use setting" at bounding box center [910, 125] width 17 height 9
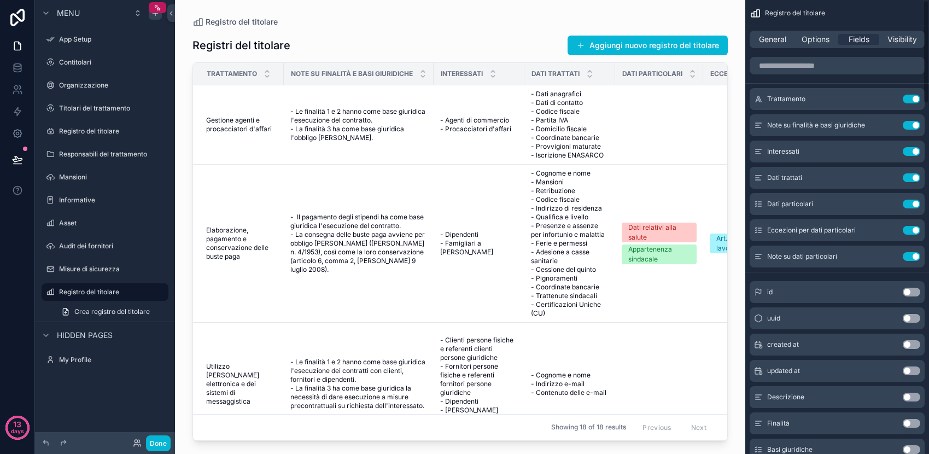
click at [912, 125] on button "Use setting" at bounding box center [910, 125] width 17 height 9
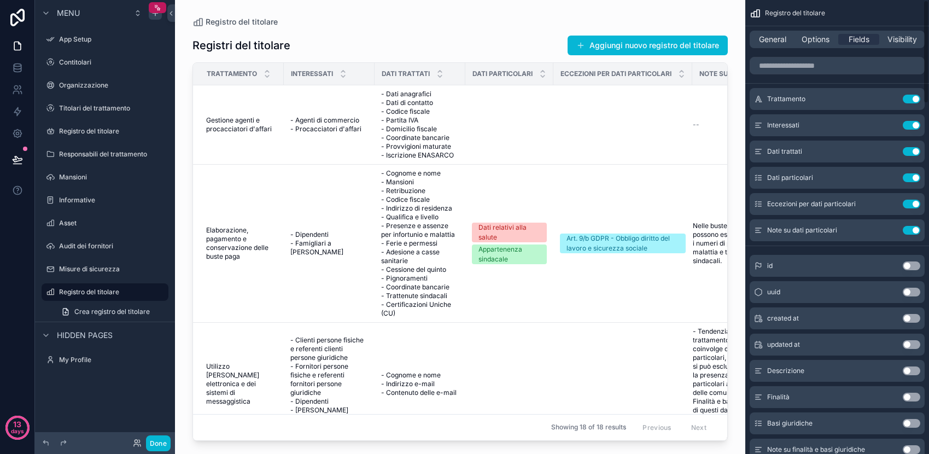
click at [912, 125] on button "Use setting" at bounding box center [910, 125] width 17 height 9
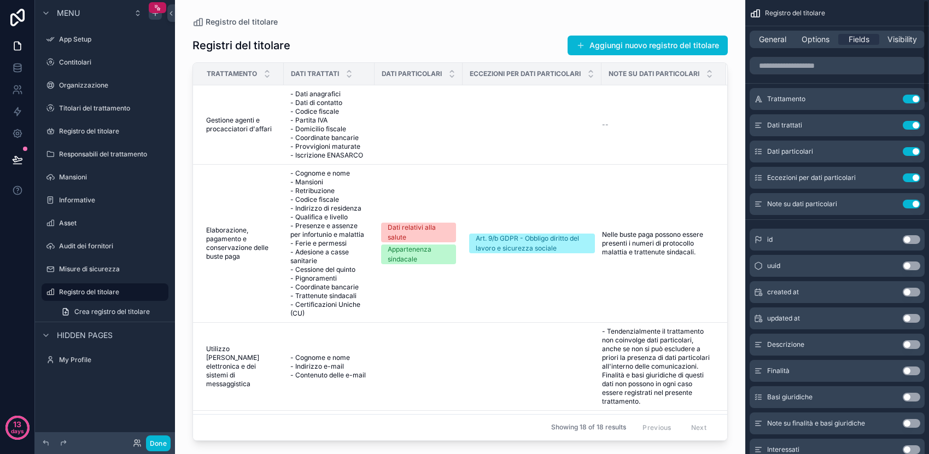
click at [912, 125] on button "Use setting" at bounding box center [910, 125] width 17 height 9
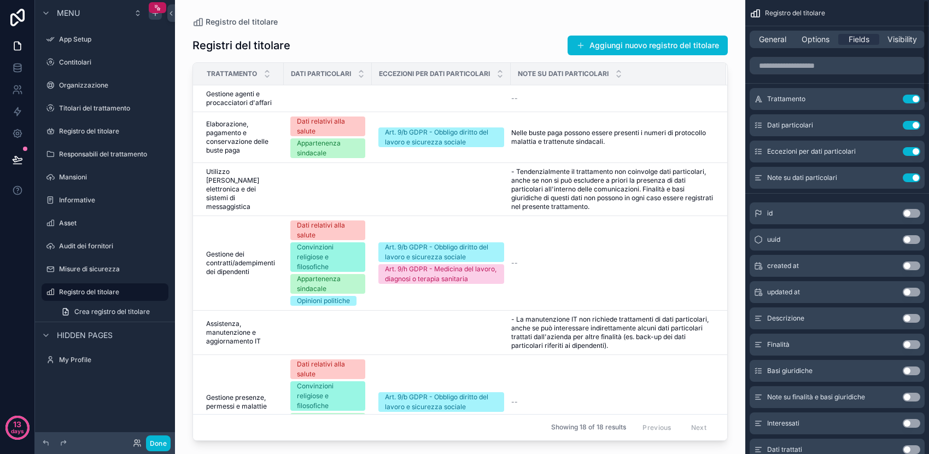
click at [912, 125] on button "Use setting" at bounding box center [910, 125] width 17 height 9
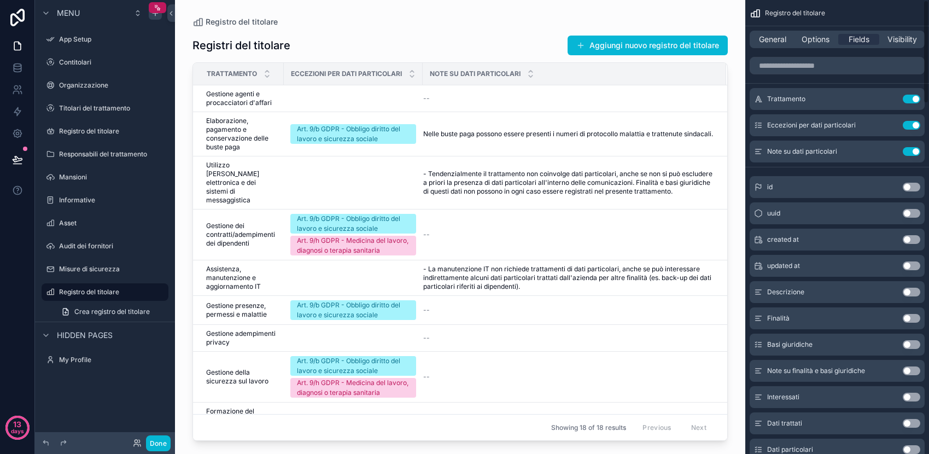
click at [912, 125] on button "Use setting" at bounding box center [910, 125] width 17 height 9
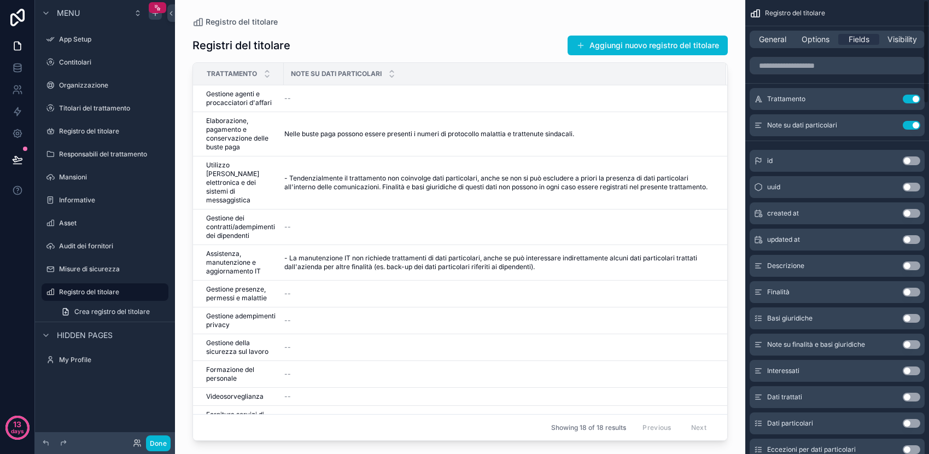
click at [912, 125] on button "Use setting" at bounding box center [910, 125] width 17 height 9
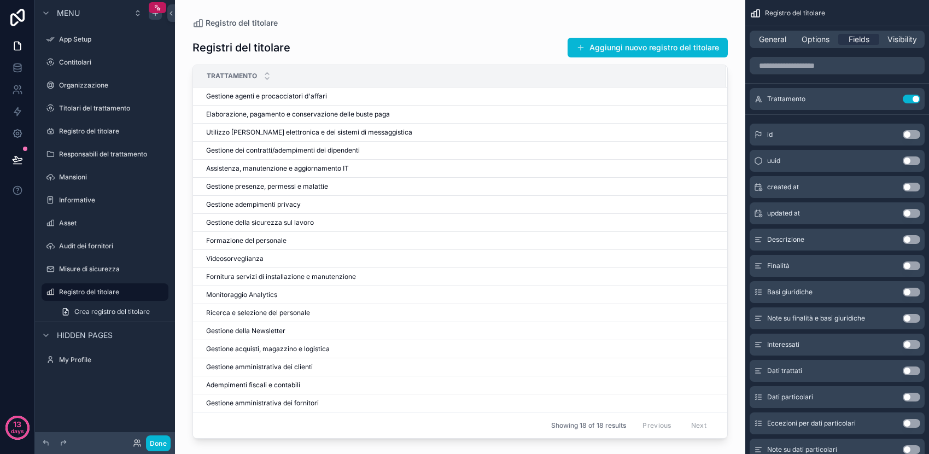
click at [260, 114] on div "scrollable content" at bounding box center [460, 220] width 570 height 440
click at [260, 114] on span "Elaborazione, pagamento e conservazione delle buste paga" at bounding box center [298, 114] width 184 height 9
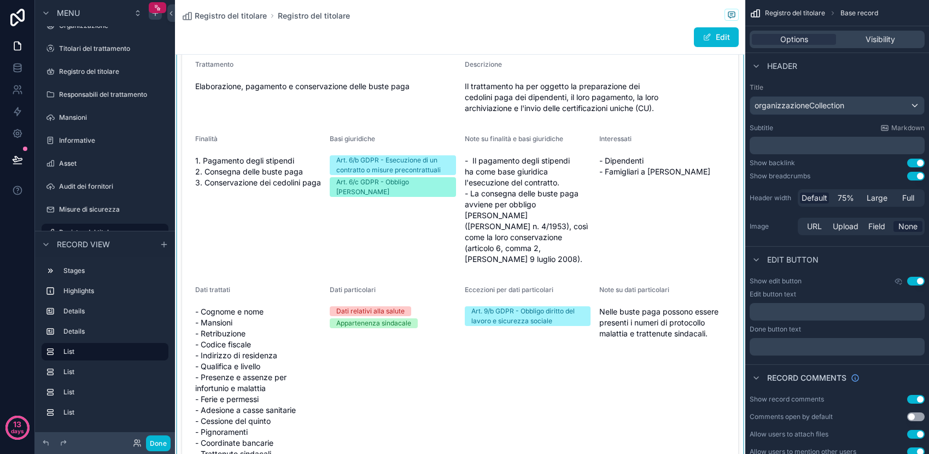
scroll to position [150, 0]
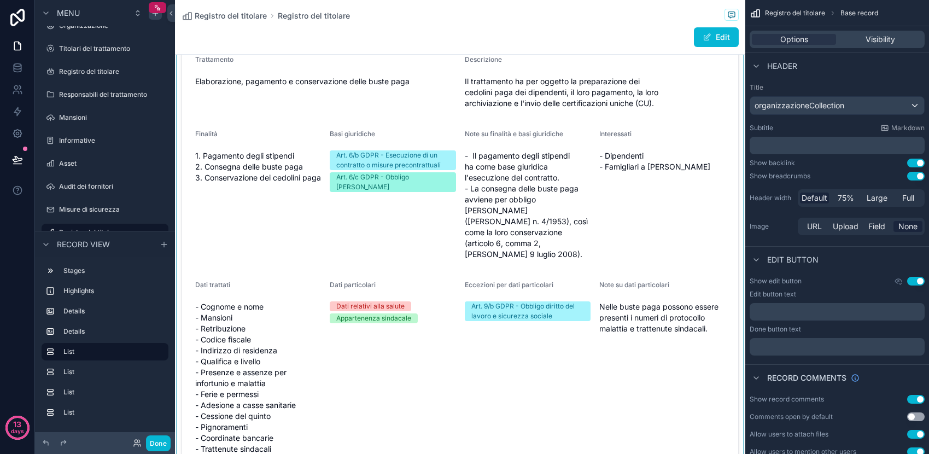
click at [514, 285] on div "scrollable content" at bounding box center [460, 261] width 570 height 449
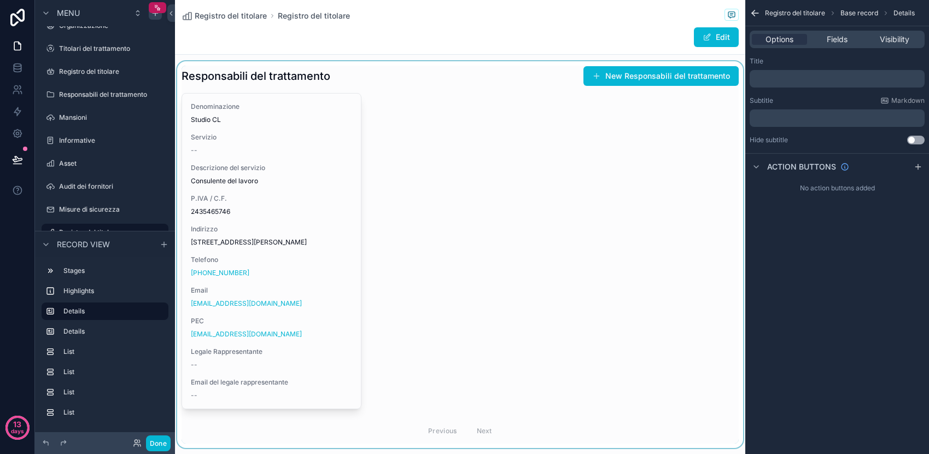
scroll to position [900, 0]
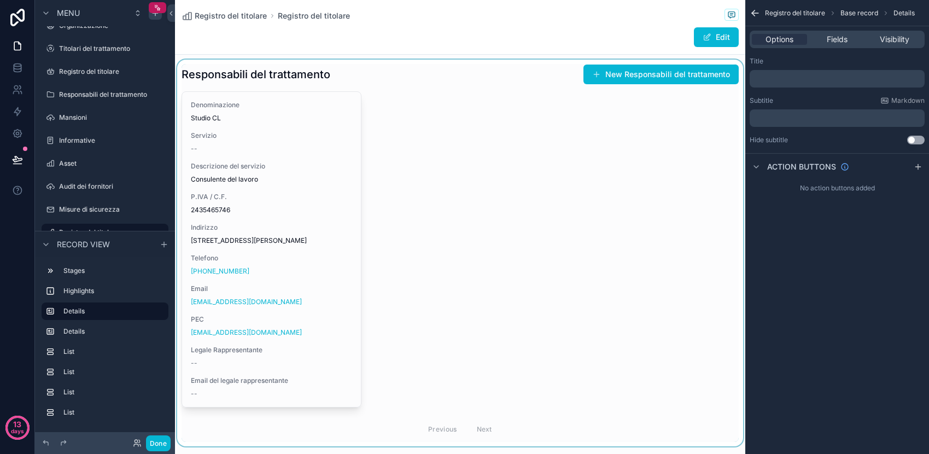
click at [242, 162] on div "scrollable content" at bounding box center [460, 253] width 570 height 386
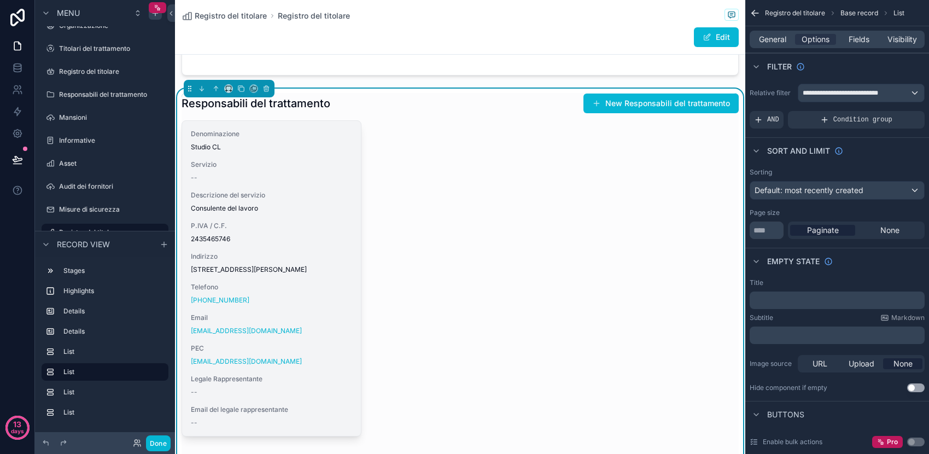
scroll to position [846, 0]
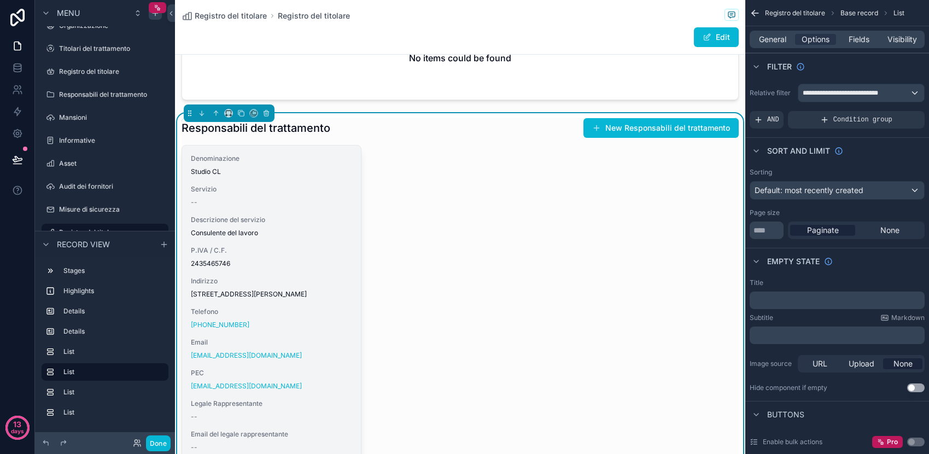
click at [228, 167] on span "Studio CL" at bounding box center [271, 171] width 161 height 9
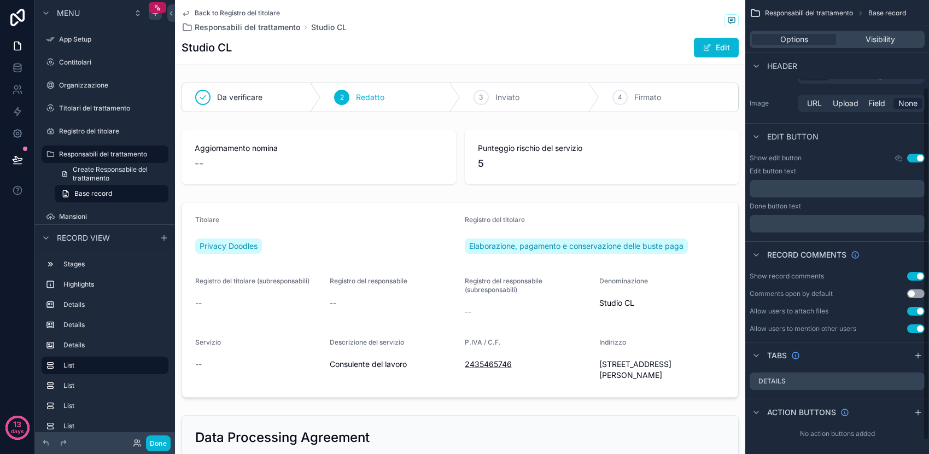
scroll to position [129, 0]
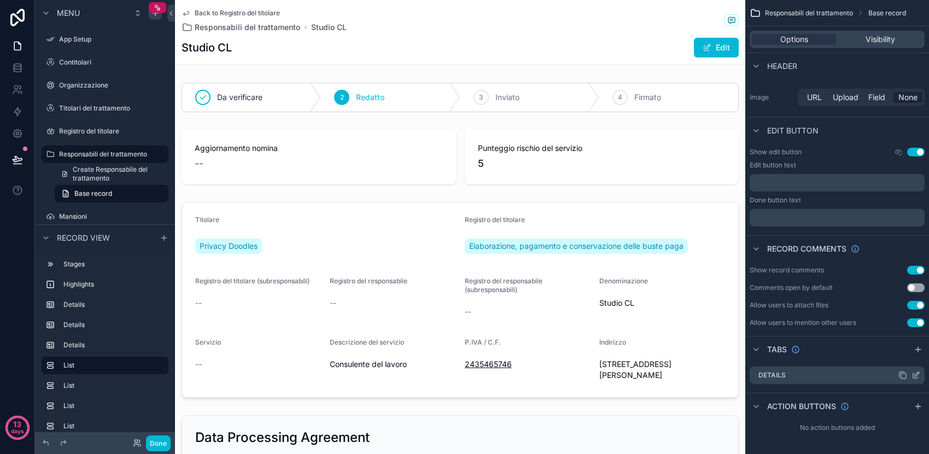
click at [787, 375] on div "Details" at bounding box center [836, 374] width 175 height 17
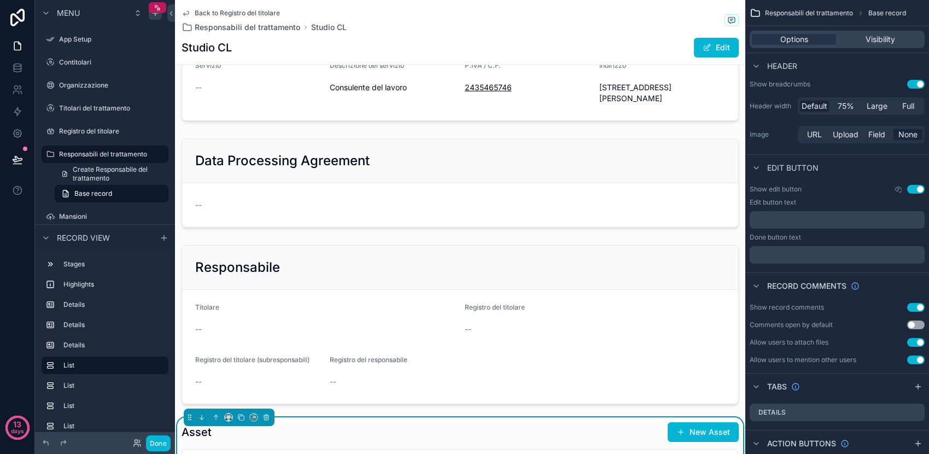
scroll to position [0, 0]
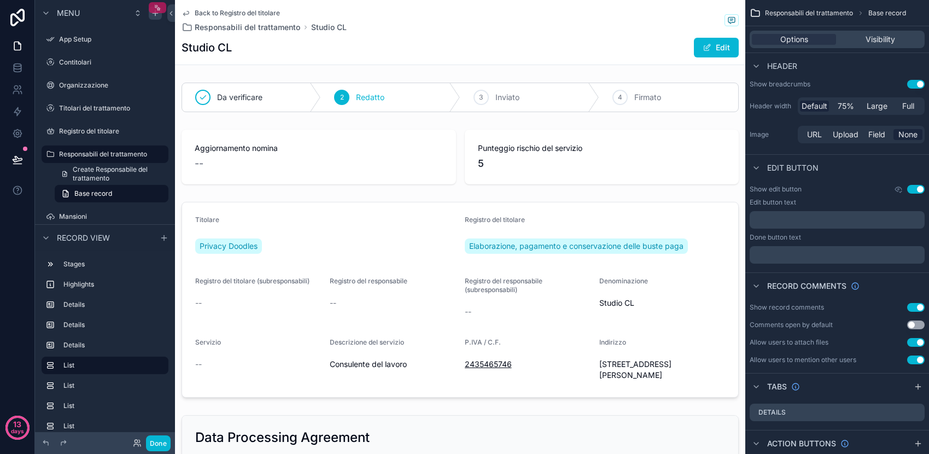
click at [158, 5] on icon "scrollable content" at bounding box center [158, 8] width 8 height 8
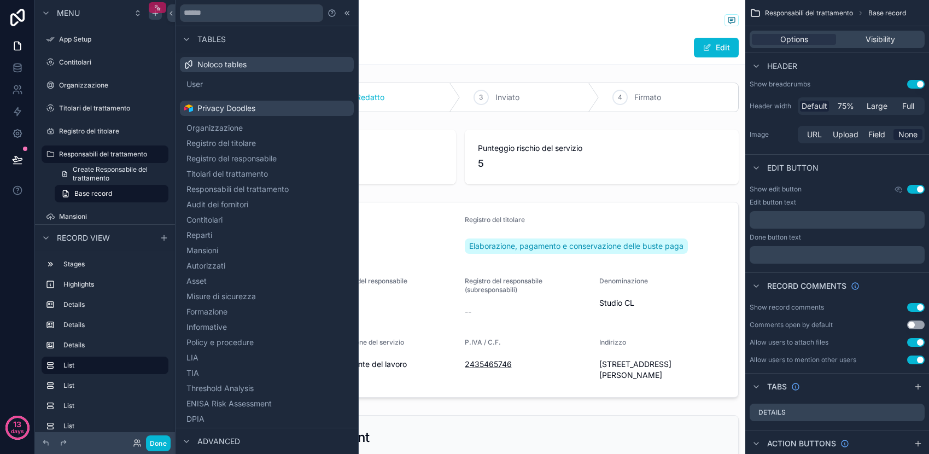
click at [158, 5] on icon "scrollable content" at bounding box center [158, 8] width 8 height 8
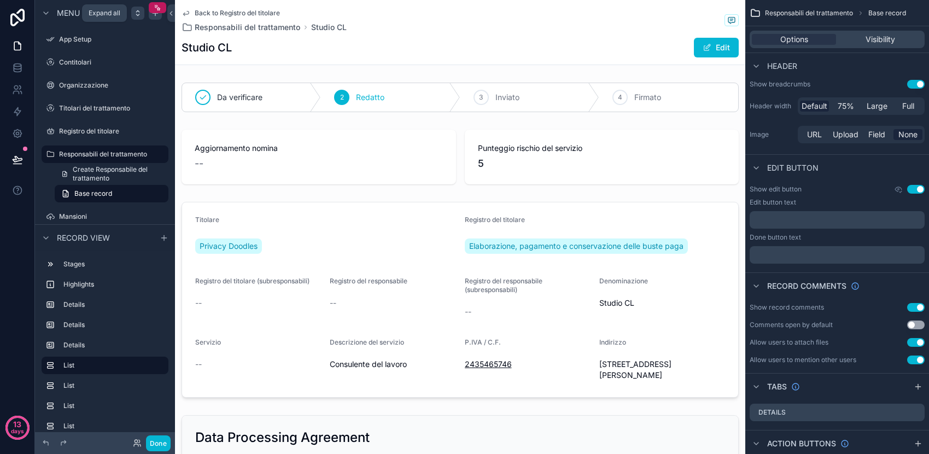
click at [136, 13] on icon "scrollable content" at bounding box center [137, 13] width 9 height 9
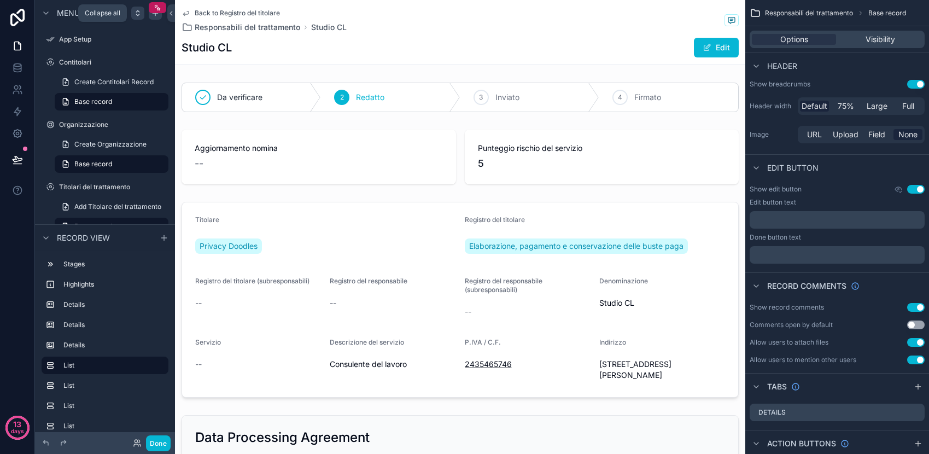
click at [136, 13] on icon "scrollable content" at bounding box center [137, 13] width 9 height 9
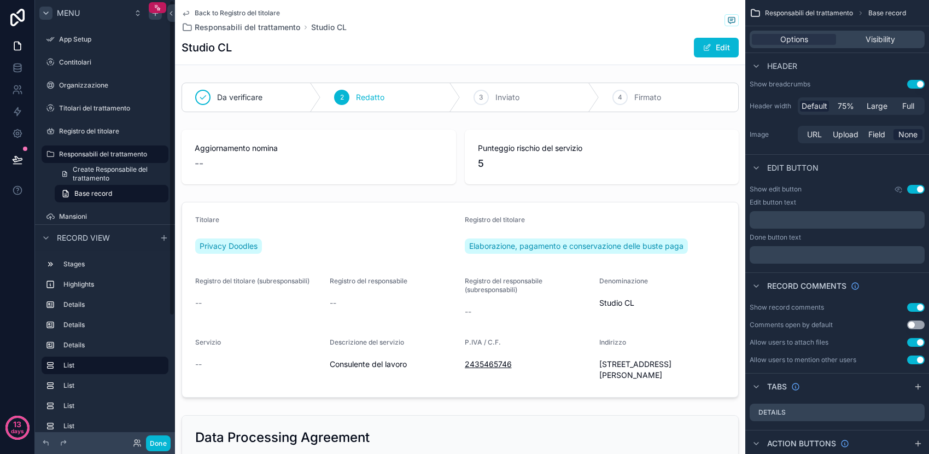
click at [46, 12] on icon "scrollable content" at bounding box center [46, 13] width 9 height 9
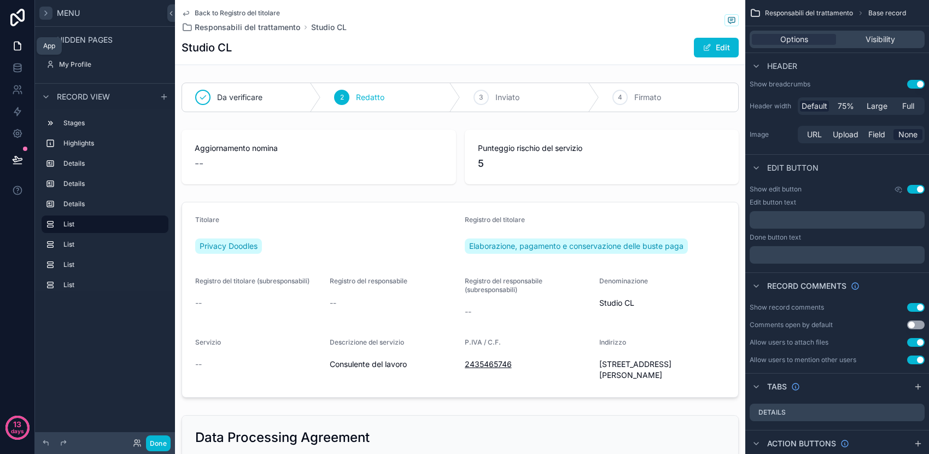
click at [17, 47] on icon at bounding box center [17, 45] width 11 height 11
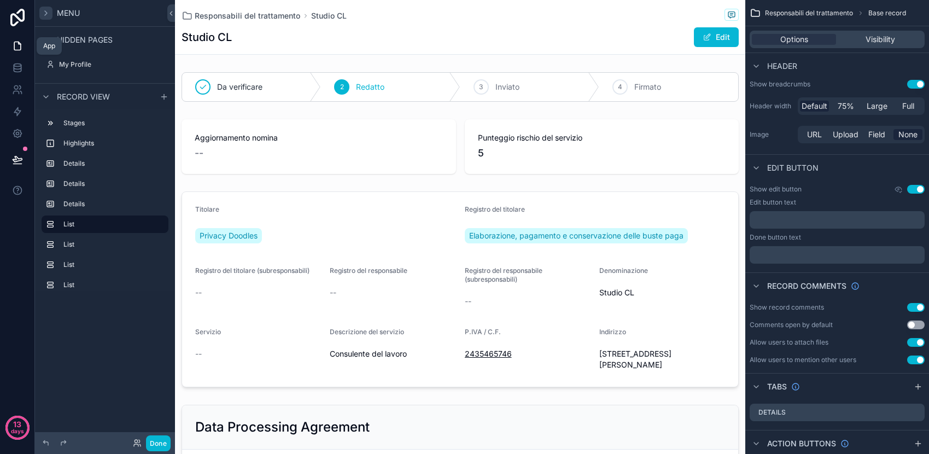
click at [17, 47] on icon at bounding box center [17, 45] width 11 height 11
click at [23, 15] on icon at bounding box center [17, 17] width 14 height 17
